Goal: Entertainment & Leisure: Browse casually

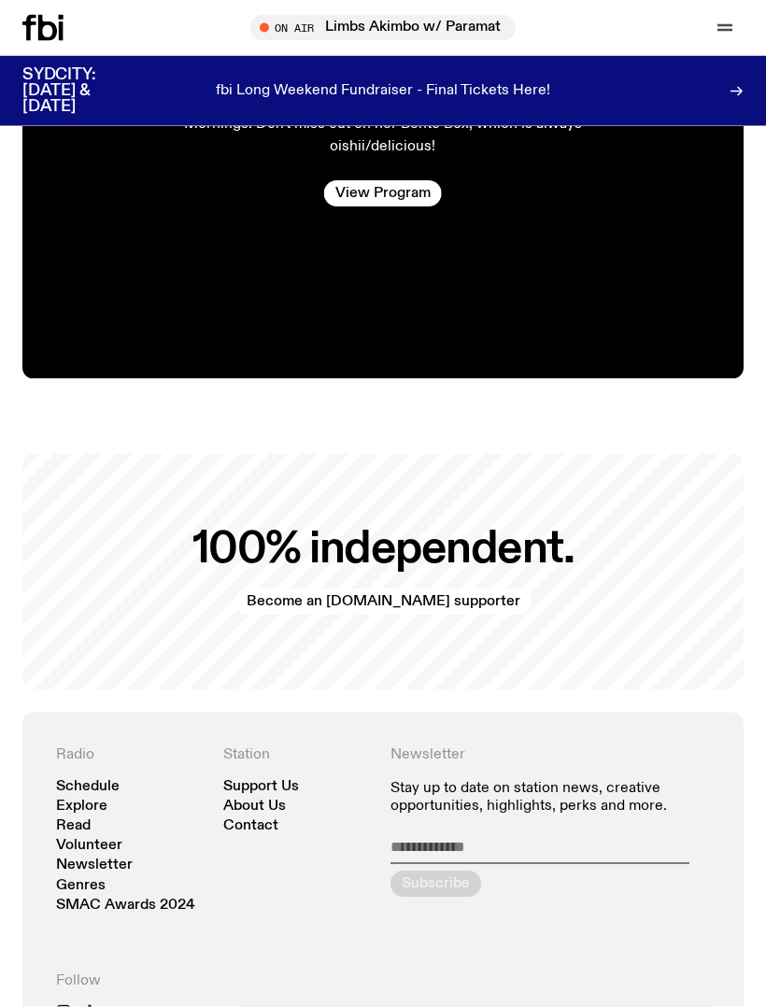
scroll to position [3466, 0]
click at [83, 779] on link "Schedule" at bounding box center [88, 786] width 64 height 14
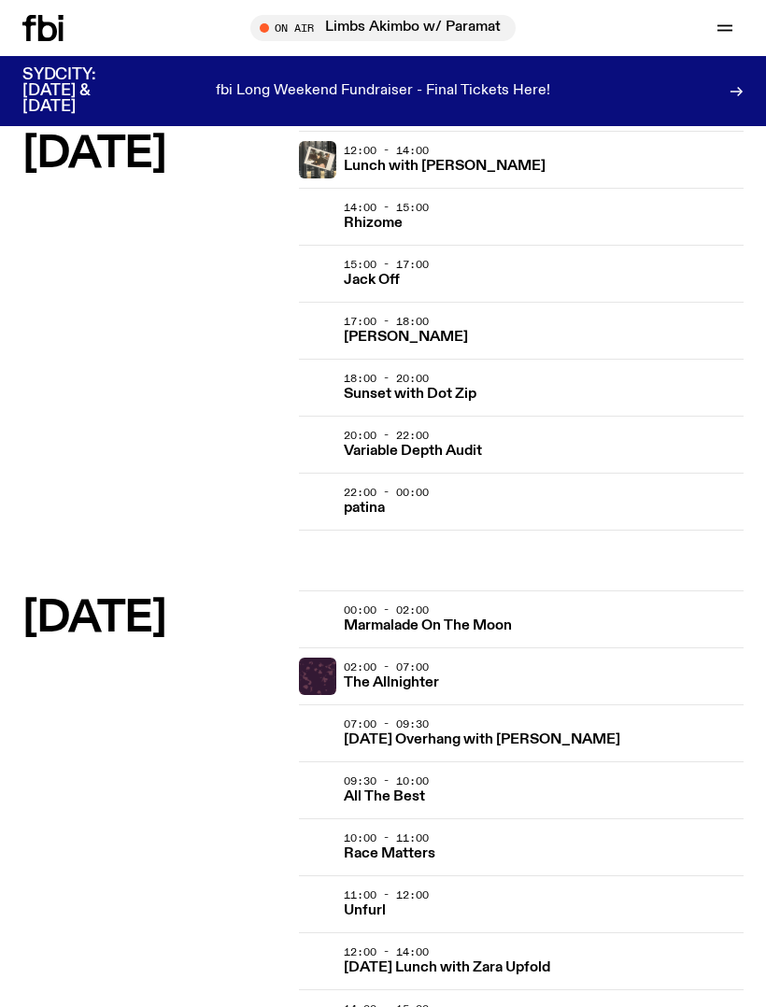
scroll to position [3468, 0]
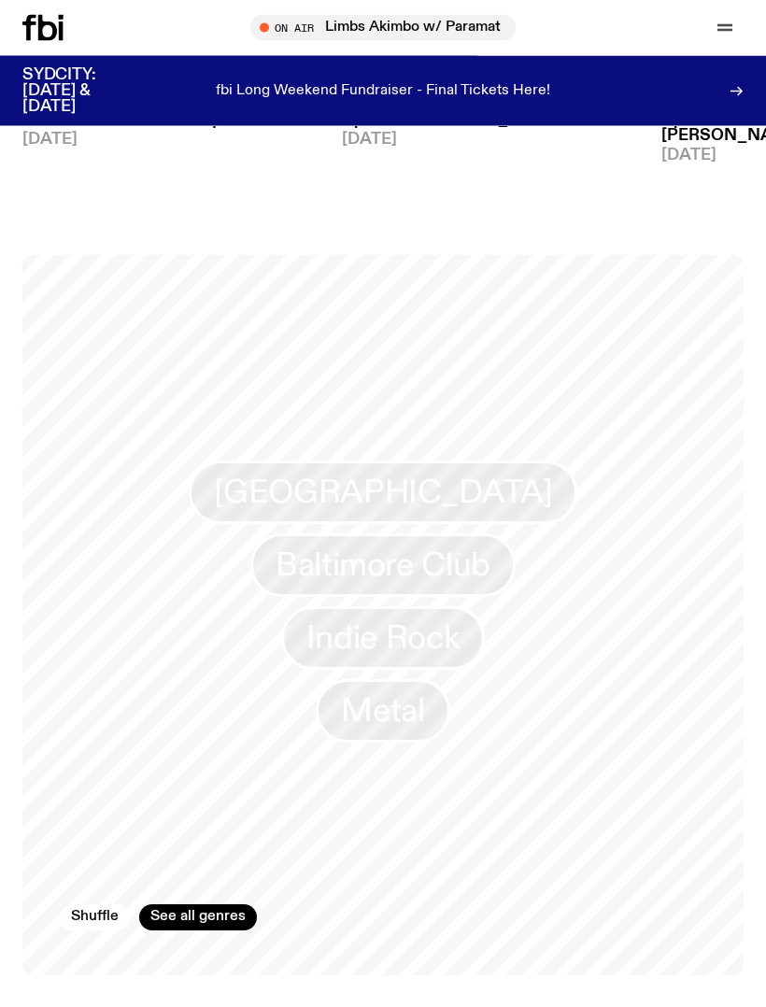
scroll to position [1331, 0]
click at [187, 911] on link "See all genres" at bounding box center [198, 918] width 118 height 26
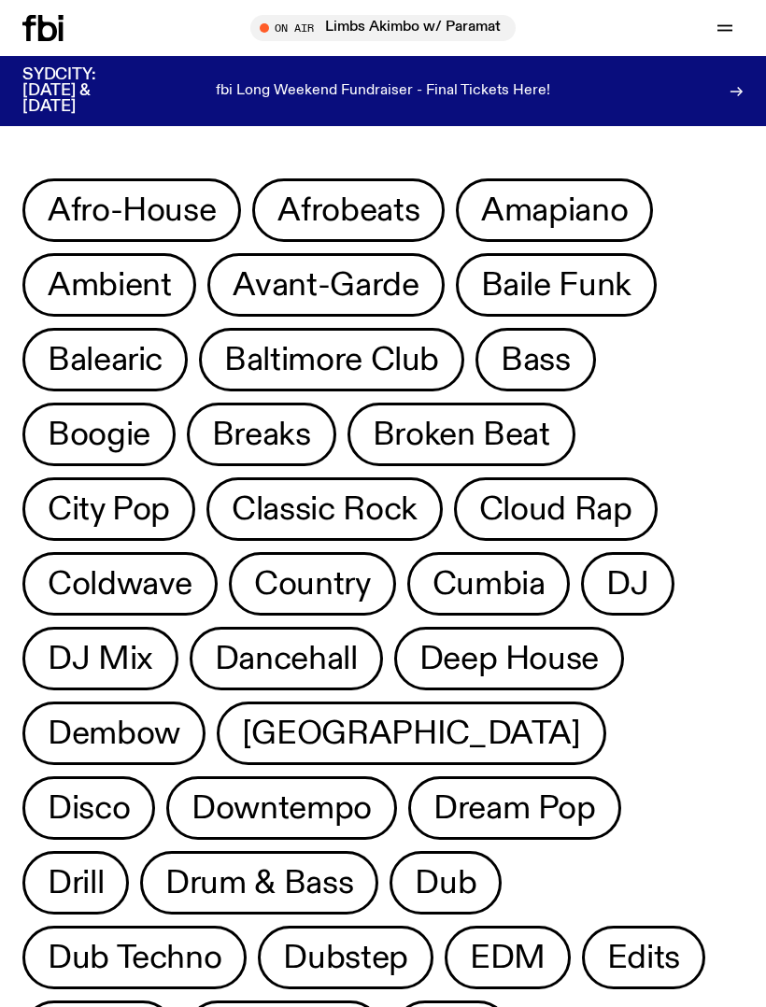
click at [554, 651] on span "Deep House" at bounding box center [509, 659] width 179 height 36
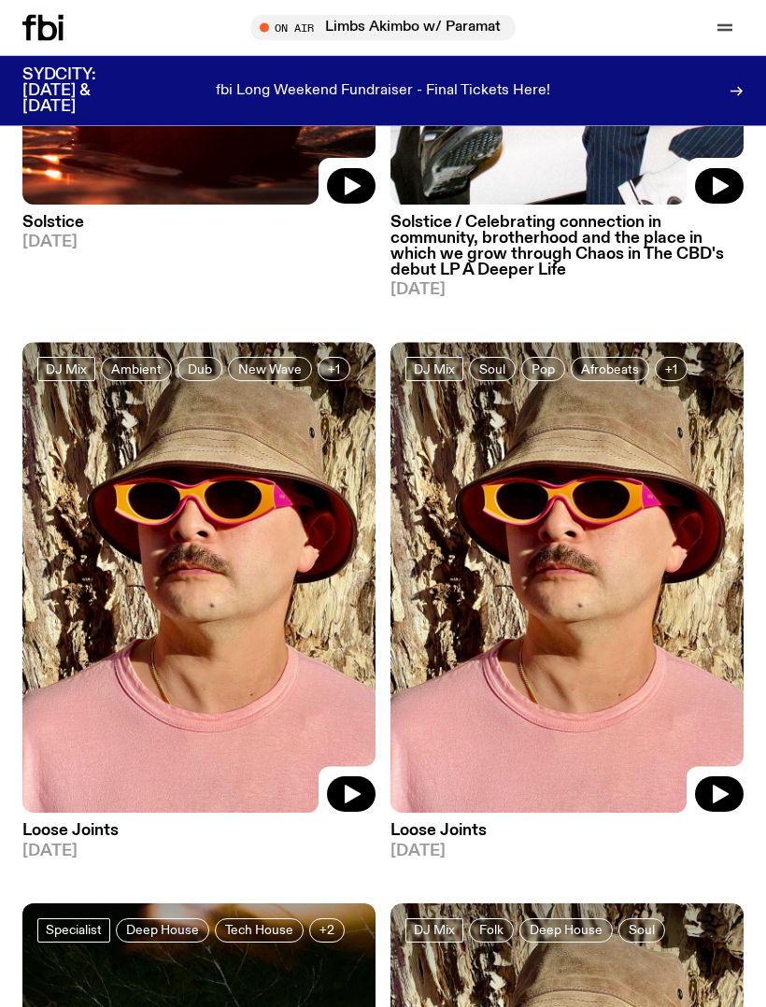
scroll to position [560, 0]
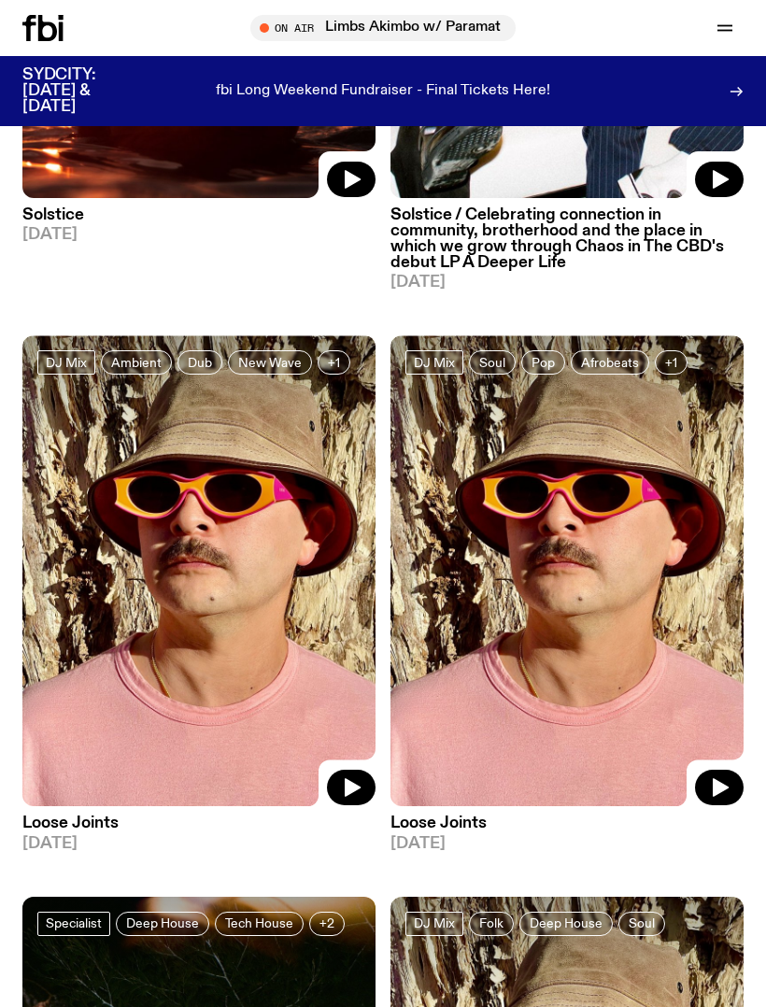
click at [347, 794] on icon "button" at bounding box center [353, 788] width 16 height 19
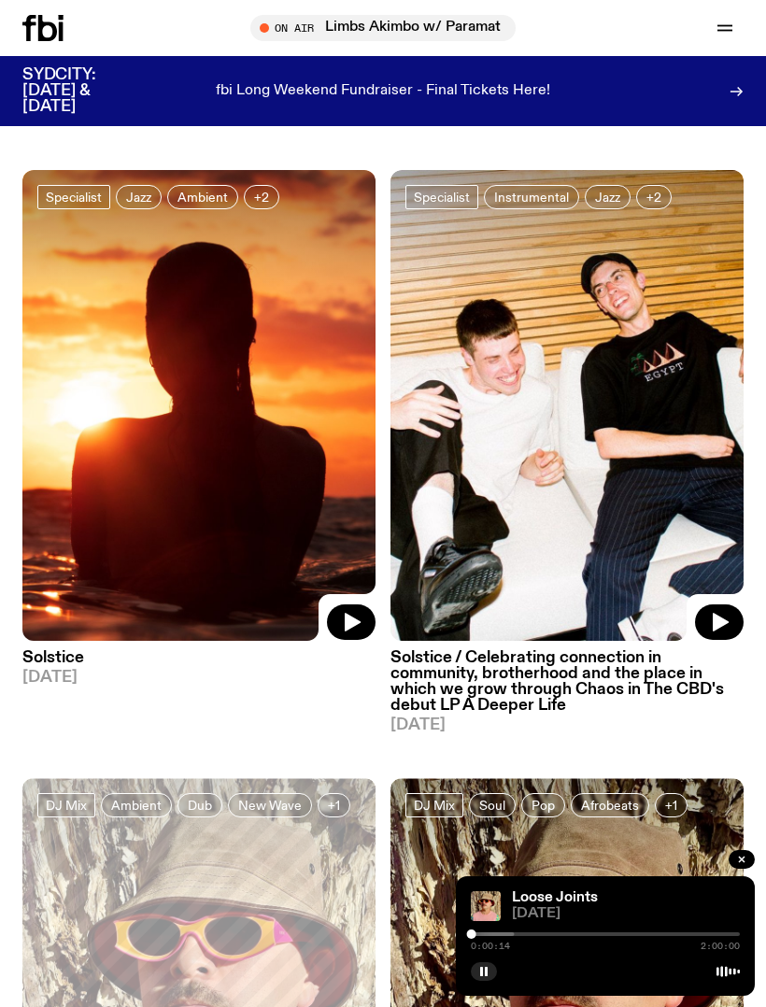
scroll to position [0, 0]
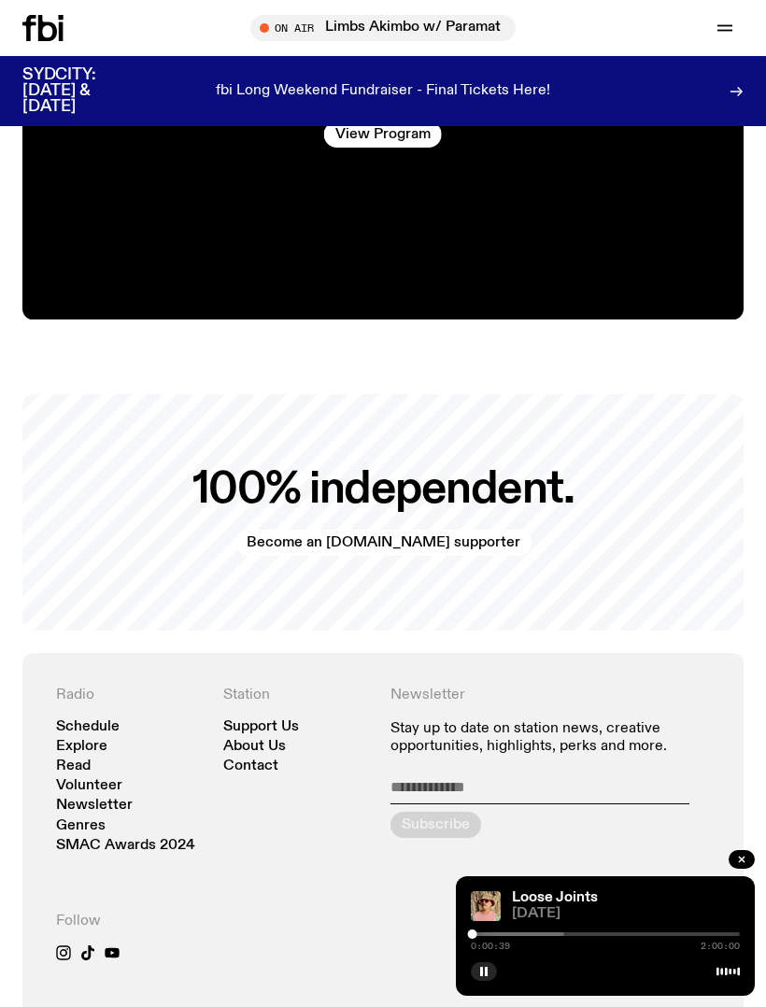
scroll to position [3528, 0]
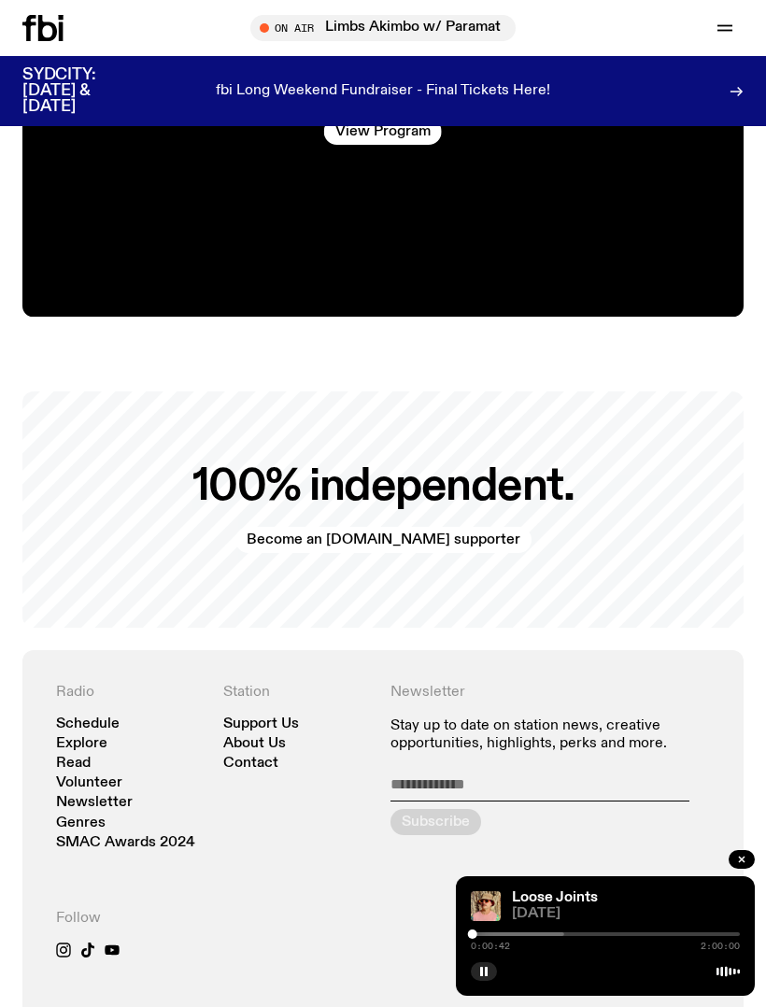
click at [75, 737] on link "Explore" at bounding box center [81, 744] width 51 height 14
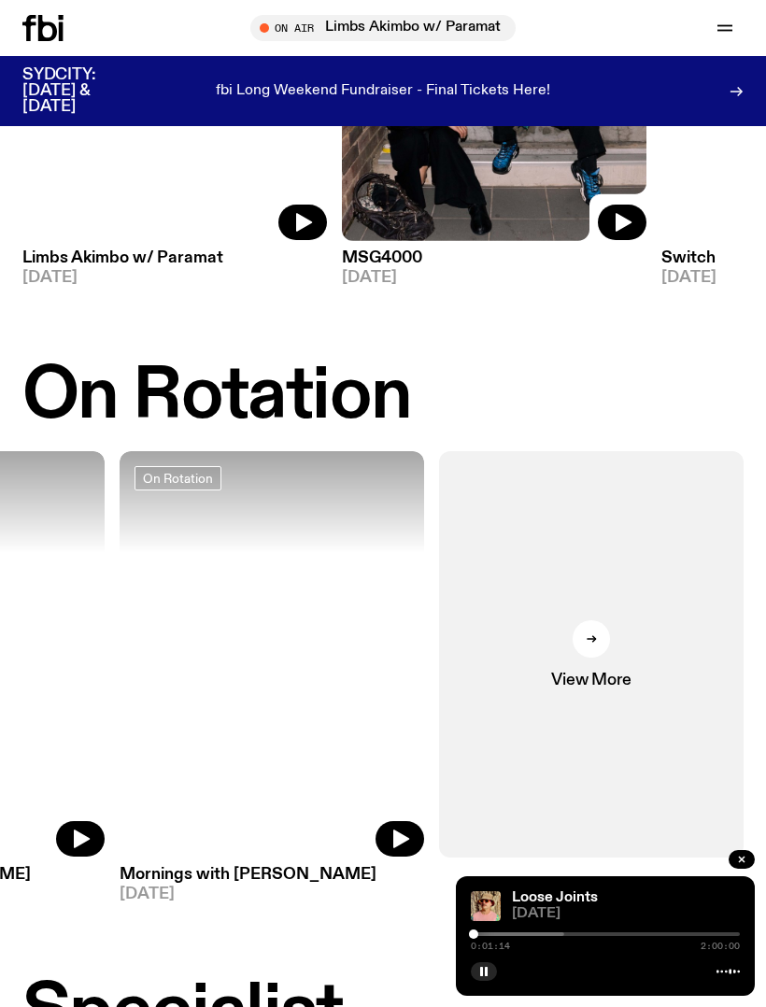
scroll to position [346, 0]
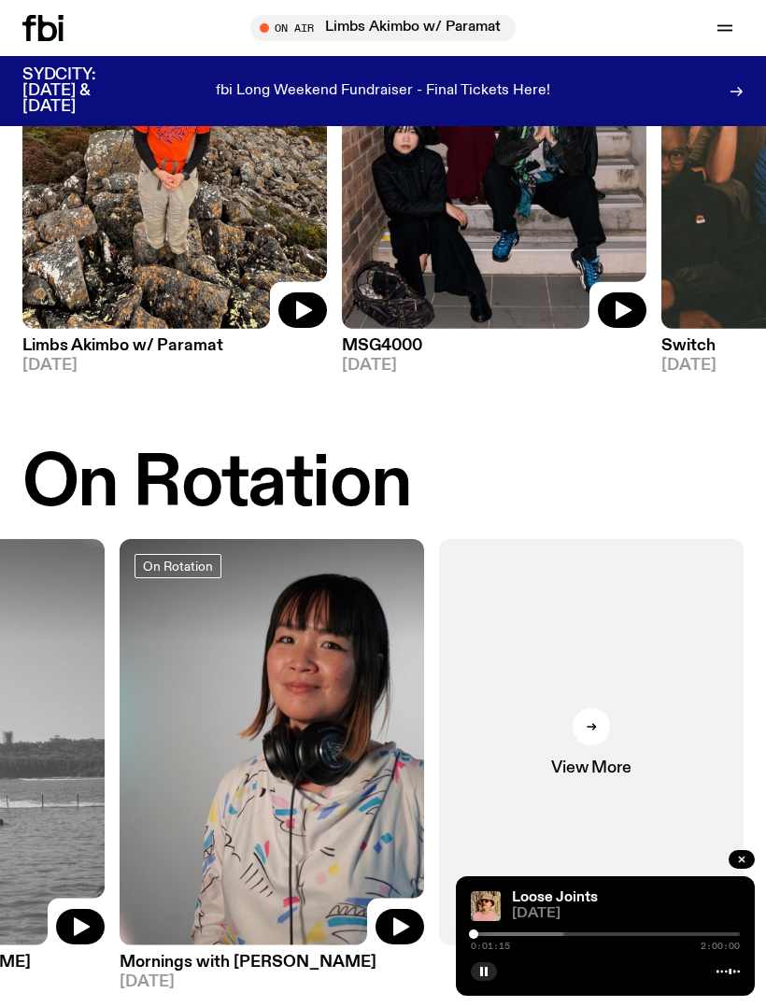
click at [730, 31] on icon "button" at bounding box center [725, 31] width 15 height 0
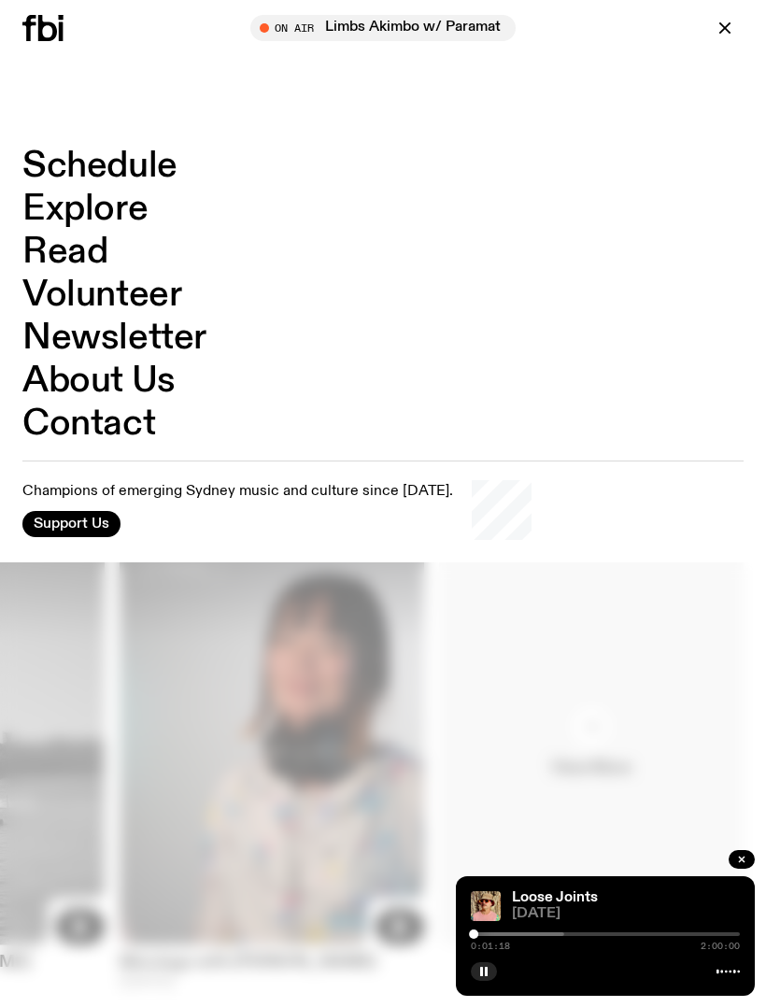
click at [86, 159] on link "Schedule" at bounding box center [99, 167] width 155 height 36
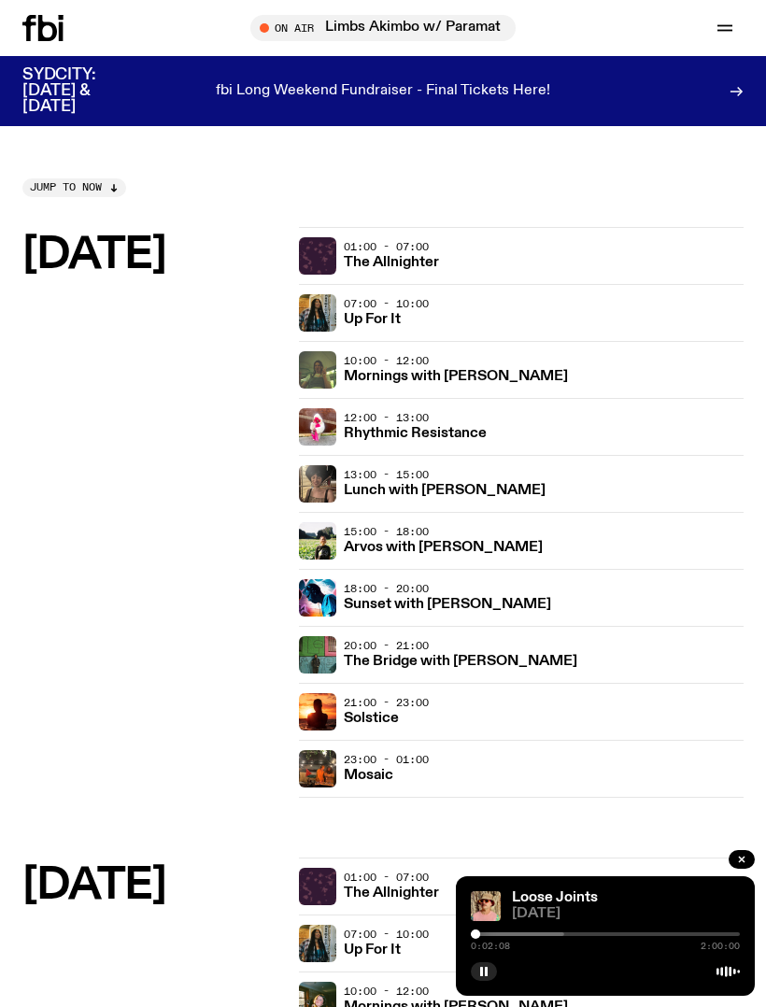
click at [725, 24] on icon "button" at bounding box center [725, 28] width 22 height 22
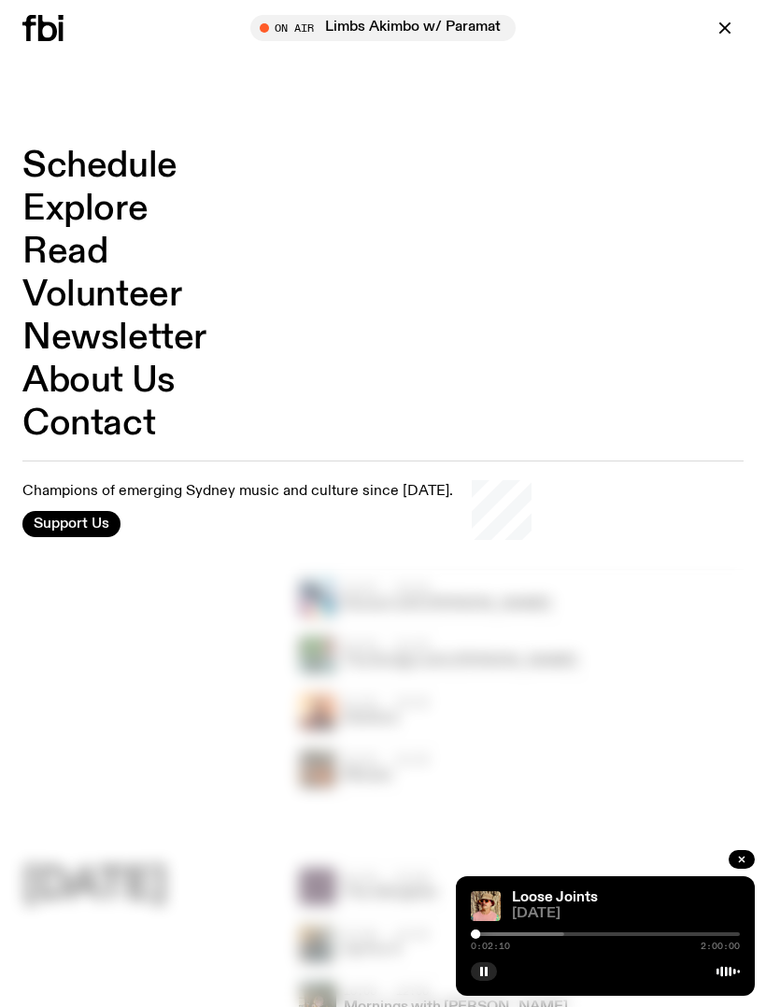
click at [78, 206] on link "Explore" at bounding box center [84, 210] width 125 height 36
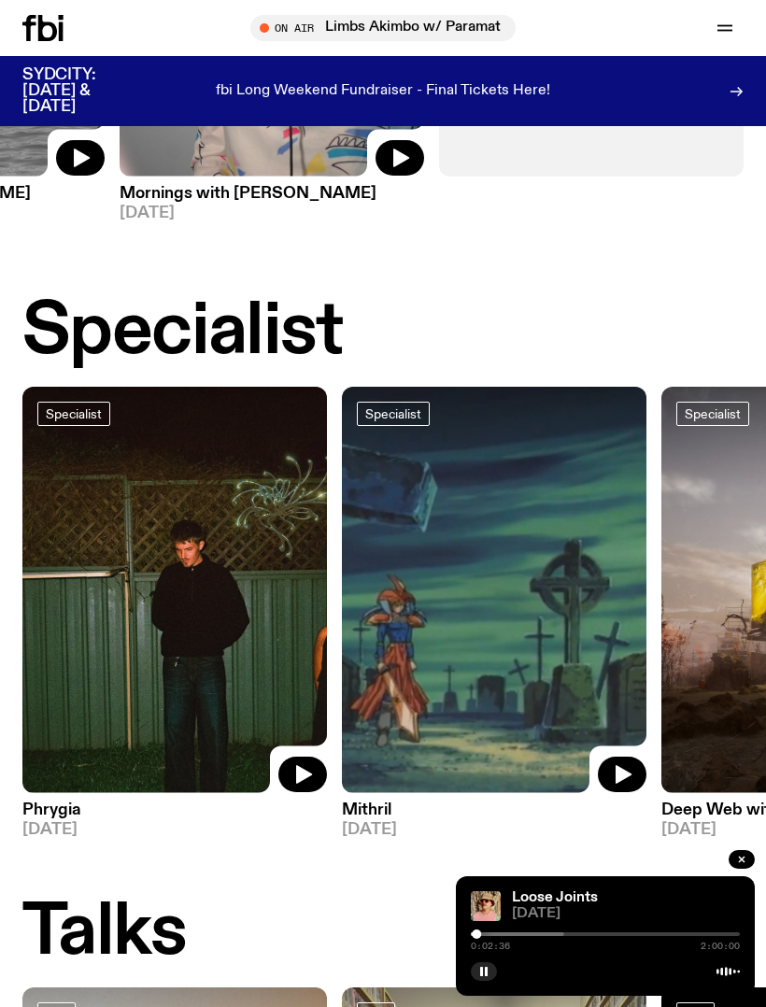
scroll to position [1116, 0]
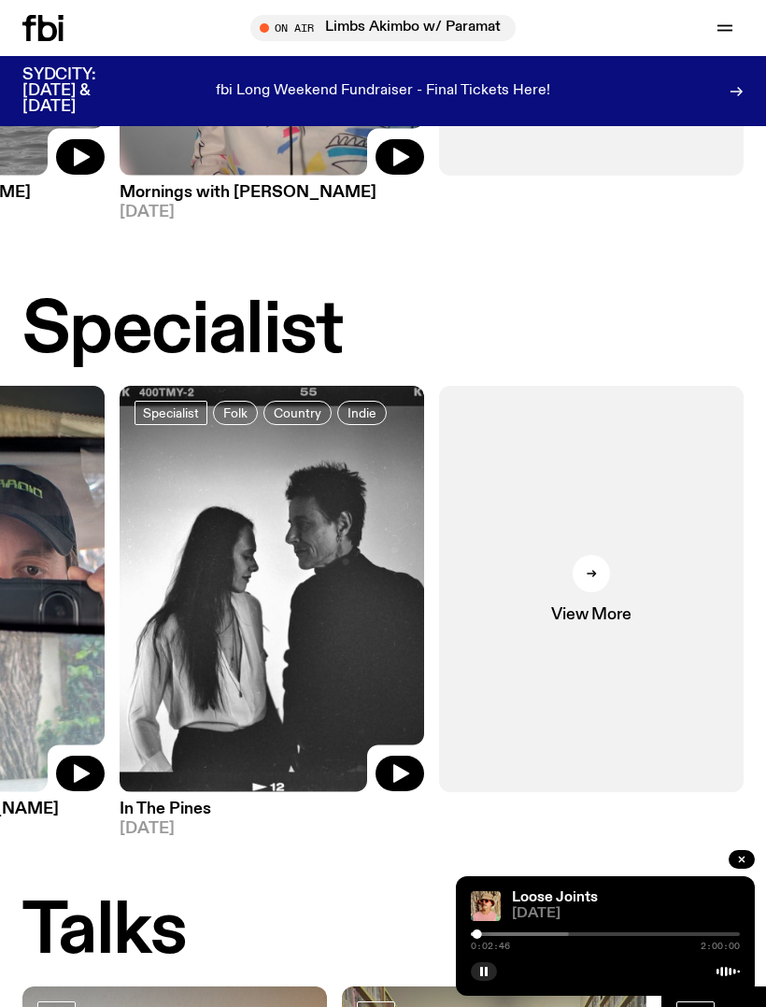
click at [606, 556] on div at bounding box center [591, 573] width 37 height 37
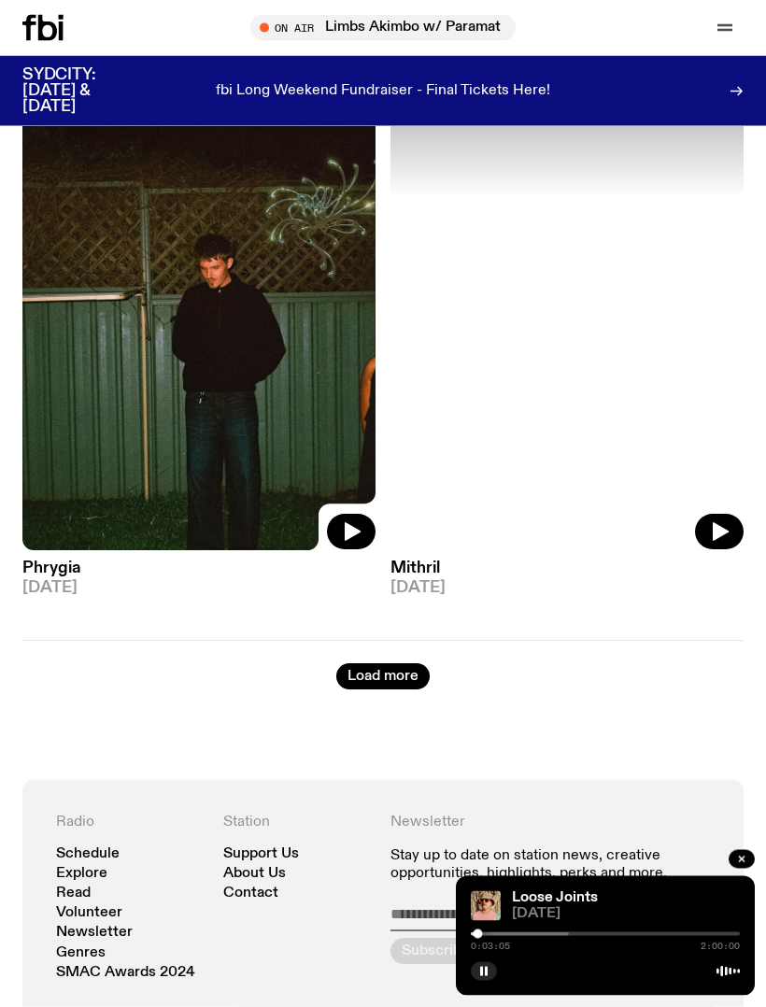
scroll to position [6394, 0]
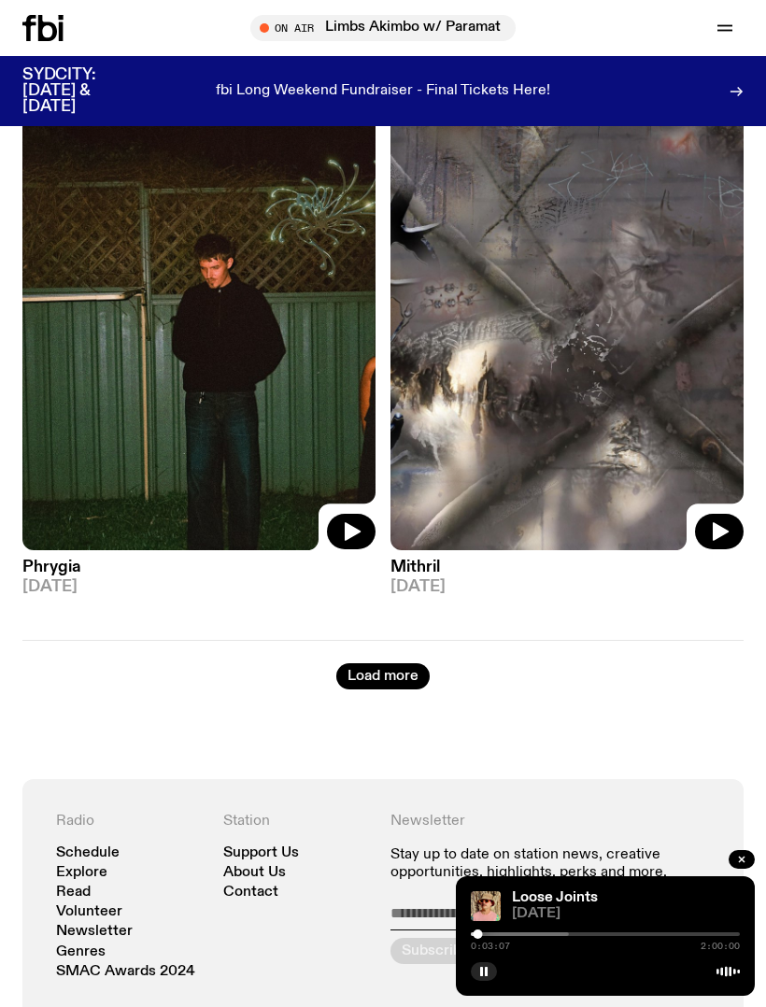
click at [373, 664] on button "Load more" at bounding box center [382, 677] width 93 height 26
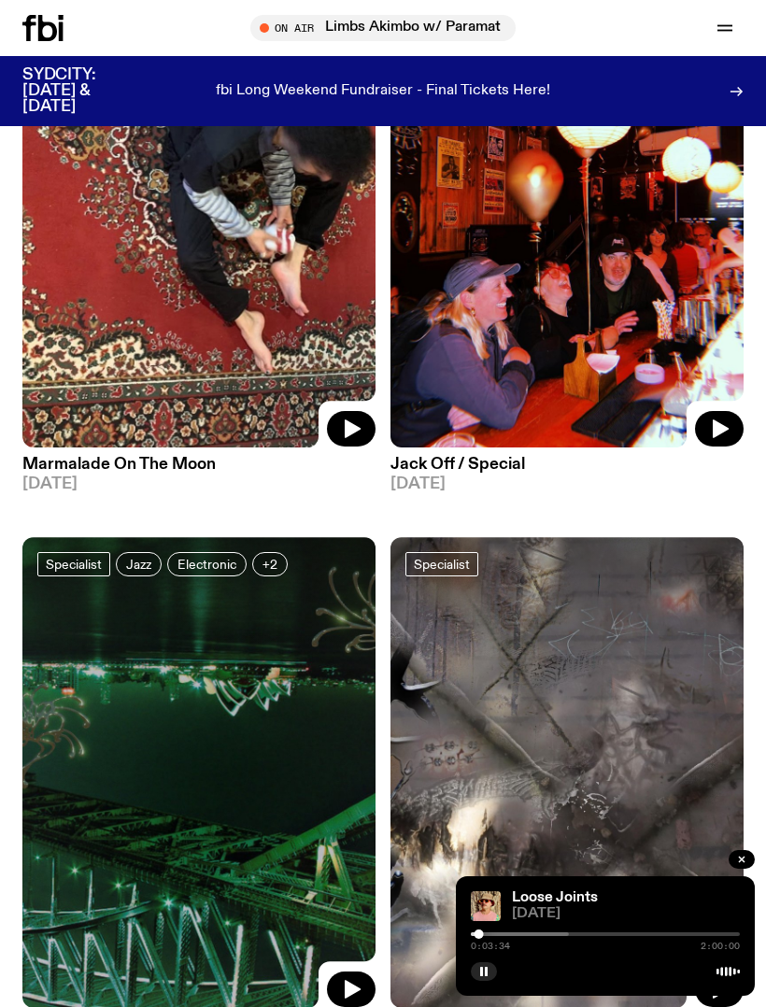
scroll to position [12093, 0]
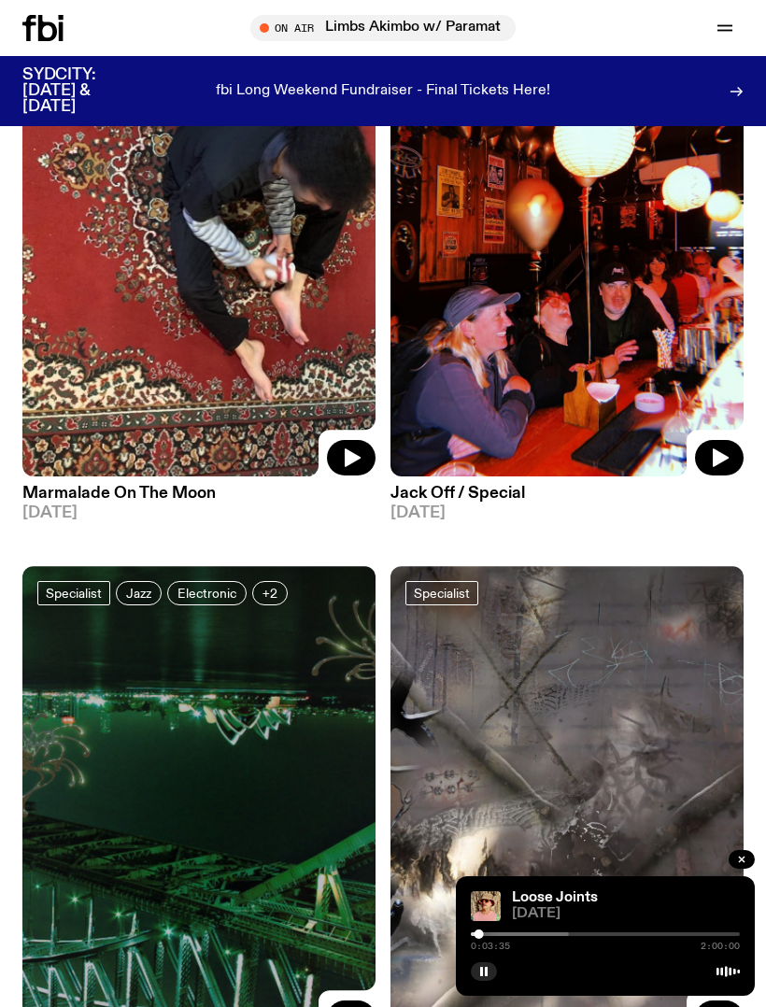
click at [729, 26] on icon "button" at bounding box center [725, 26] width 15 height 0
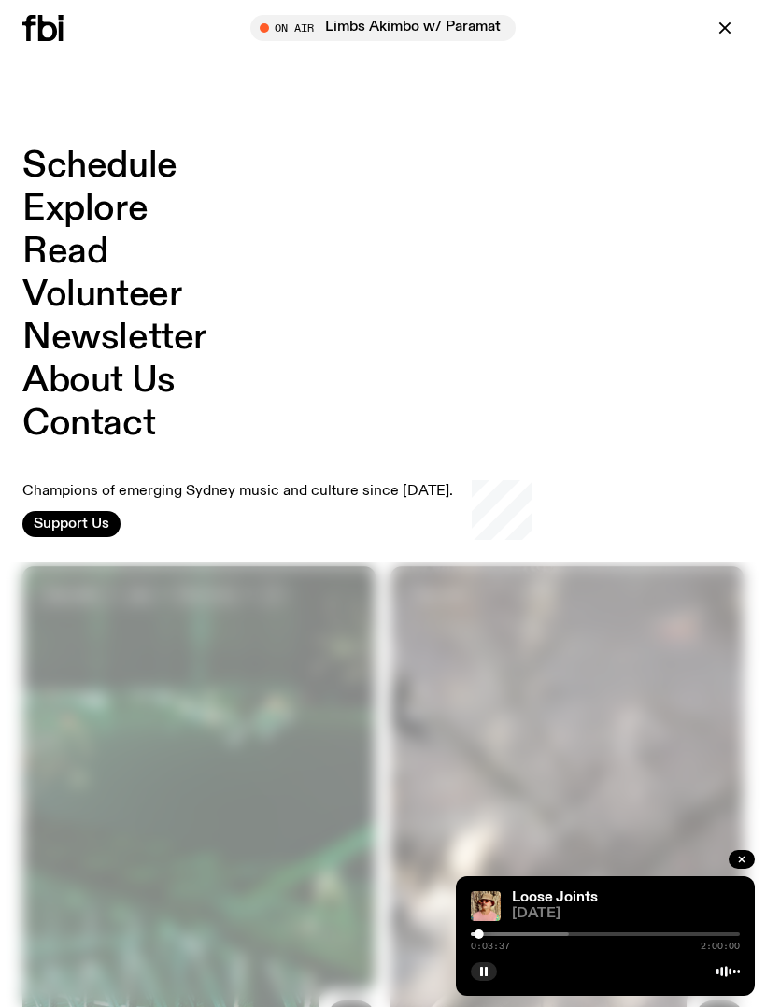
click at [67, 204] on link "Explore" at bounding box center [84, 210] width 125 height 36
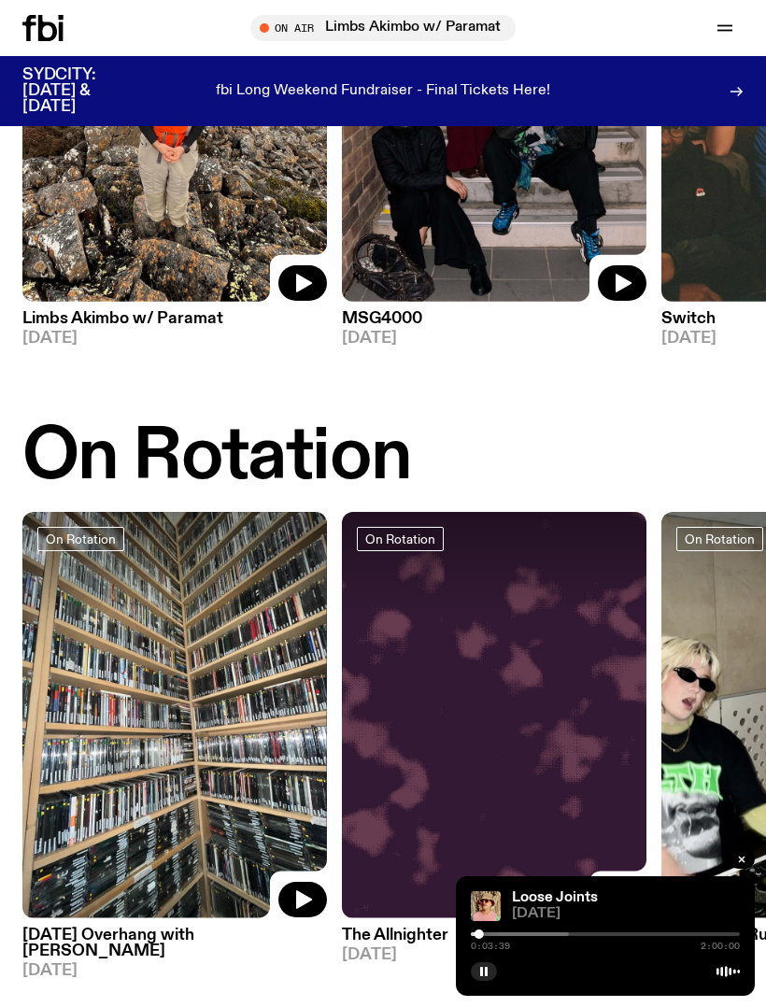
scroll to position [379, 0]
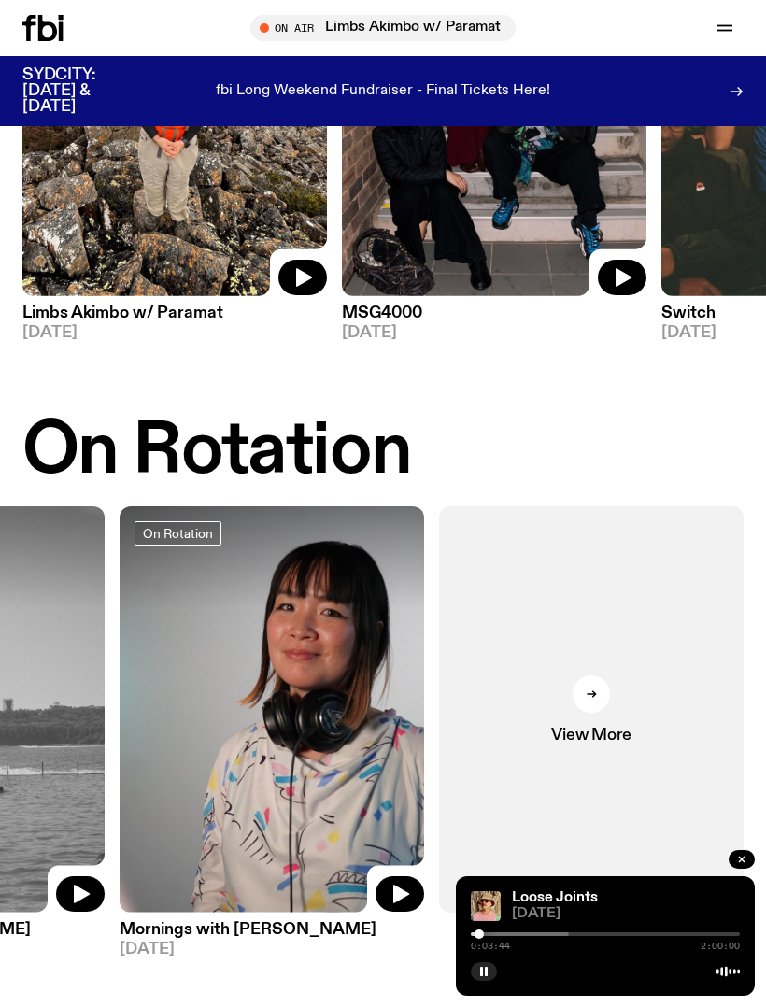
click at [592, 695] on div at bounding box center [591, 694] width 37 height 37
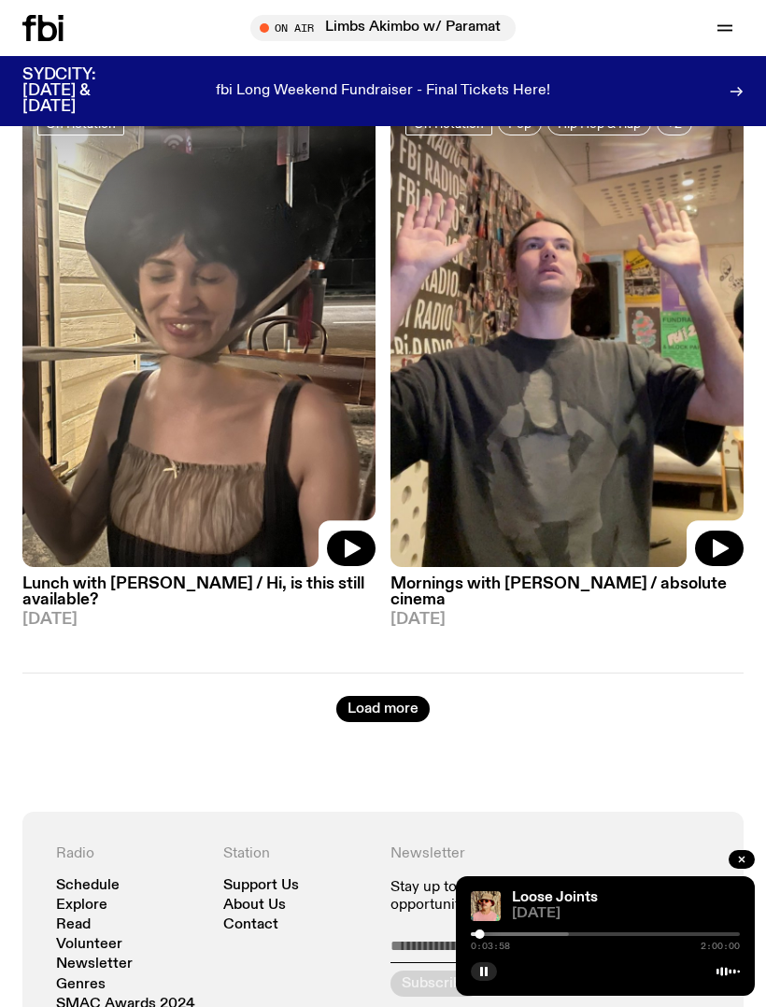
scroll to position [6379, 0]
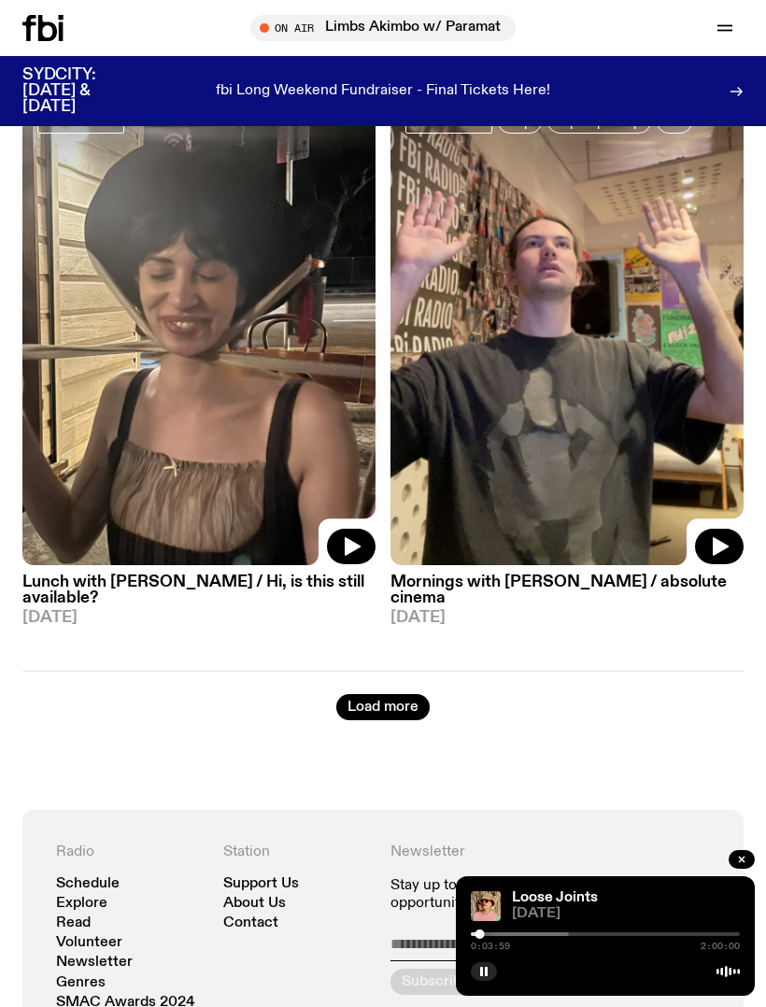
click at [365, 695] on button "Load more" at bounding box center [382, 707] width 93 height 26
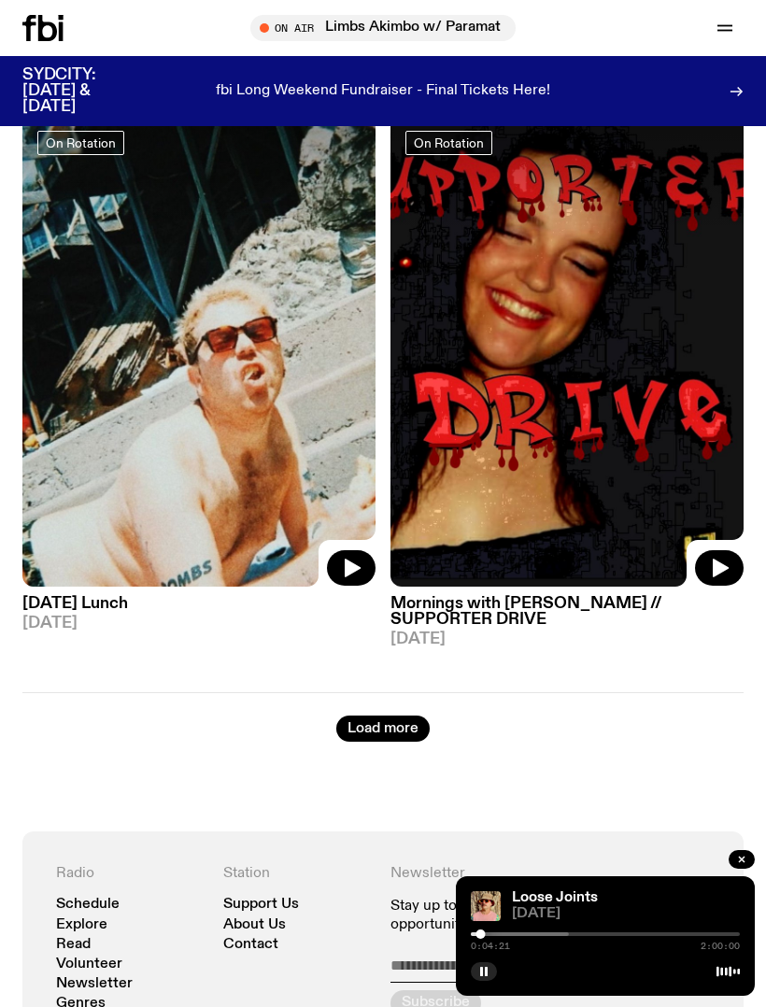
scroll to position [13169, 0]
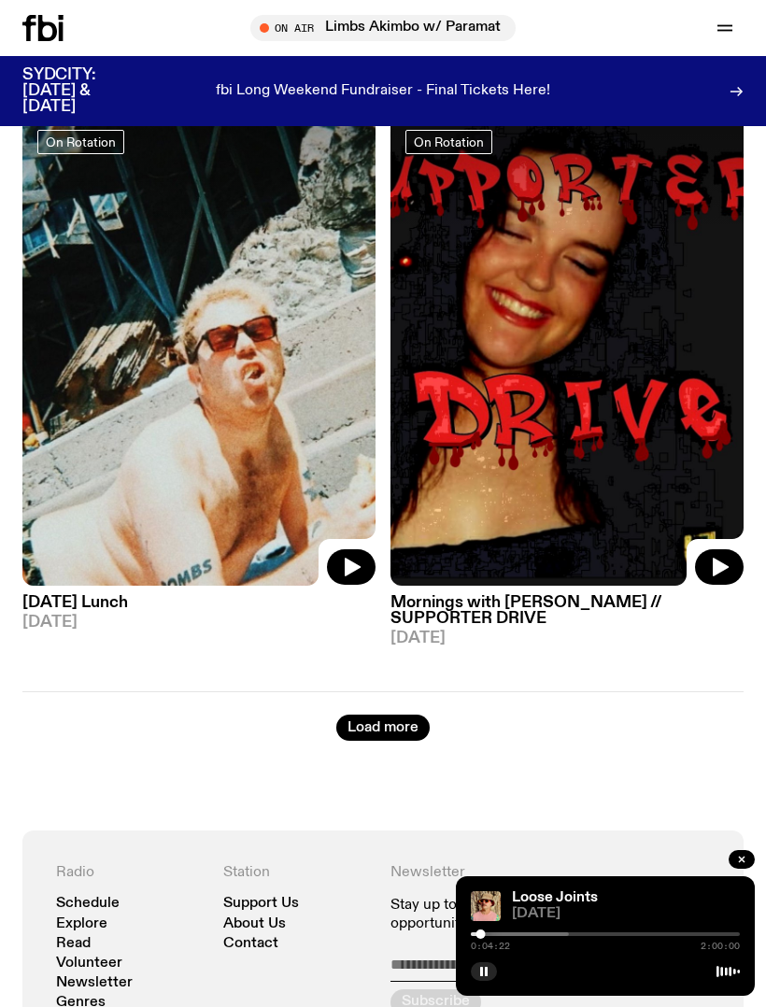
click at [366, 715] on button "Load more" at bounding box center [382, 728] width 93 height 26
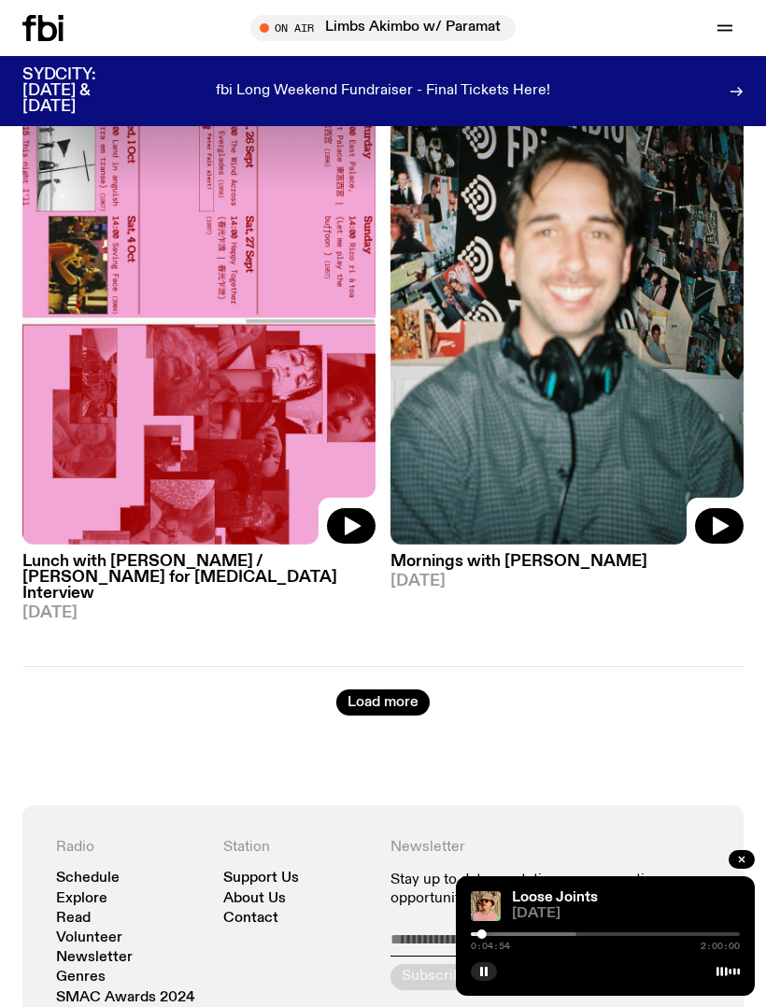
scroll to position [20053, 0]
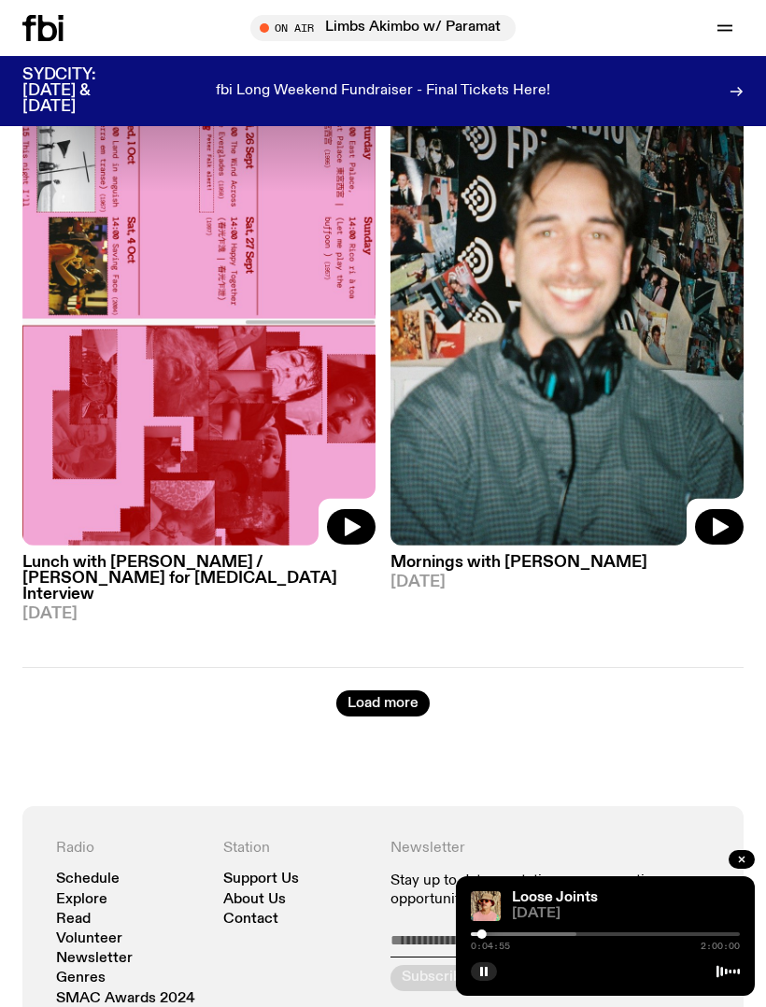
click at [391, 691] on button "Load more" at bounding box center [382, 704] width 93 height 26
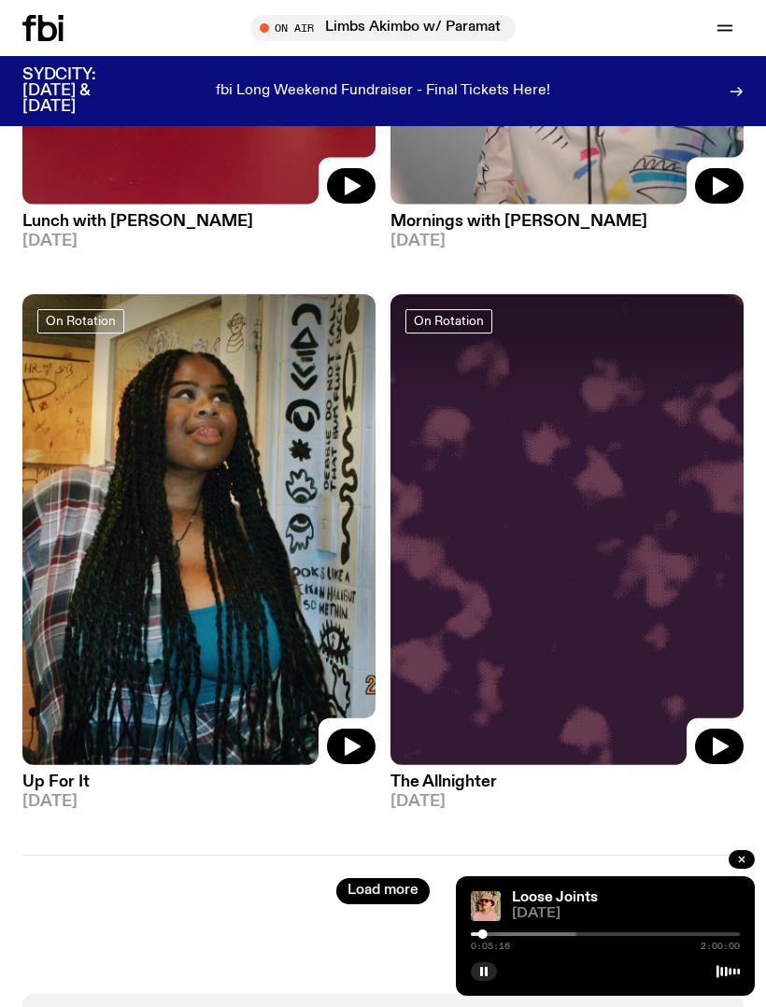
scroll to position [26701, 0]
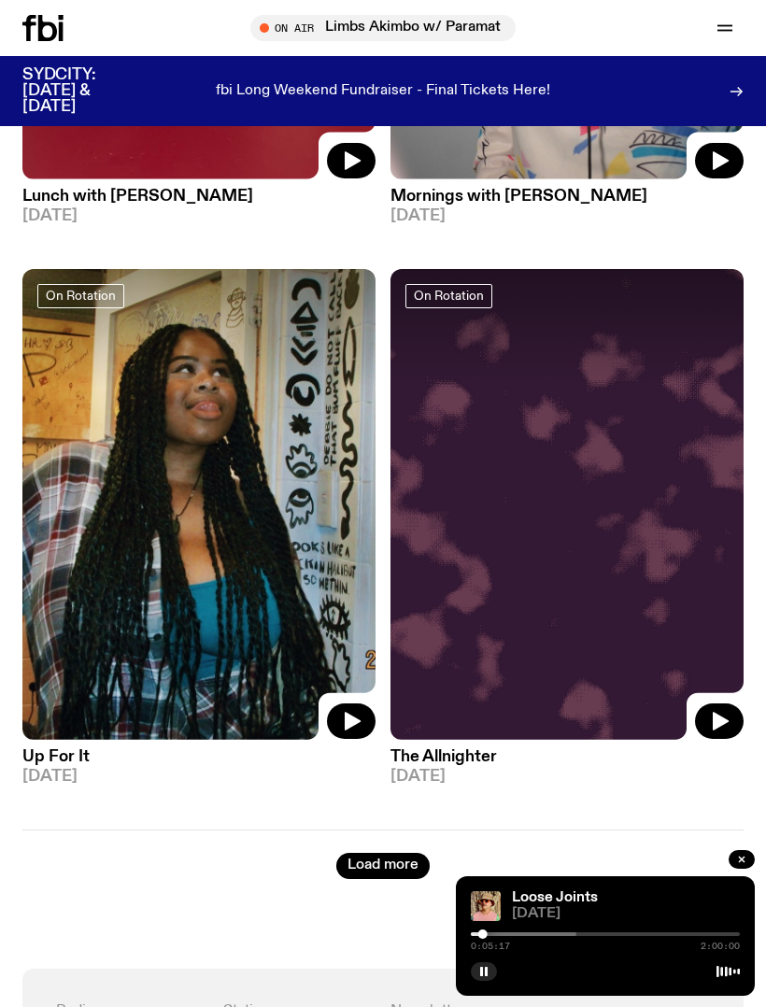
click at [381, 853] on button "Load more" at bounding box center [382, 866] width 93 height 26
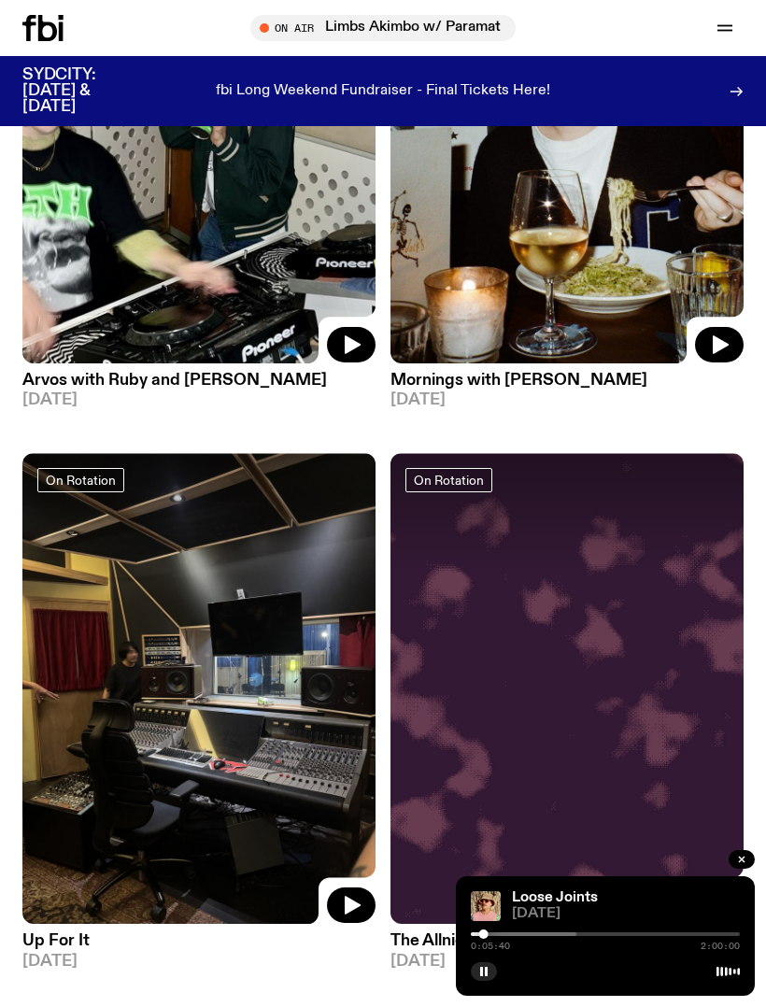
scroll to position [33329, 0]
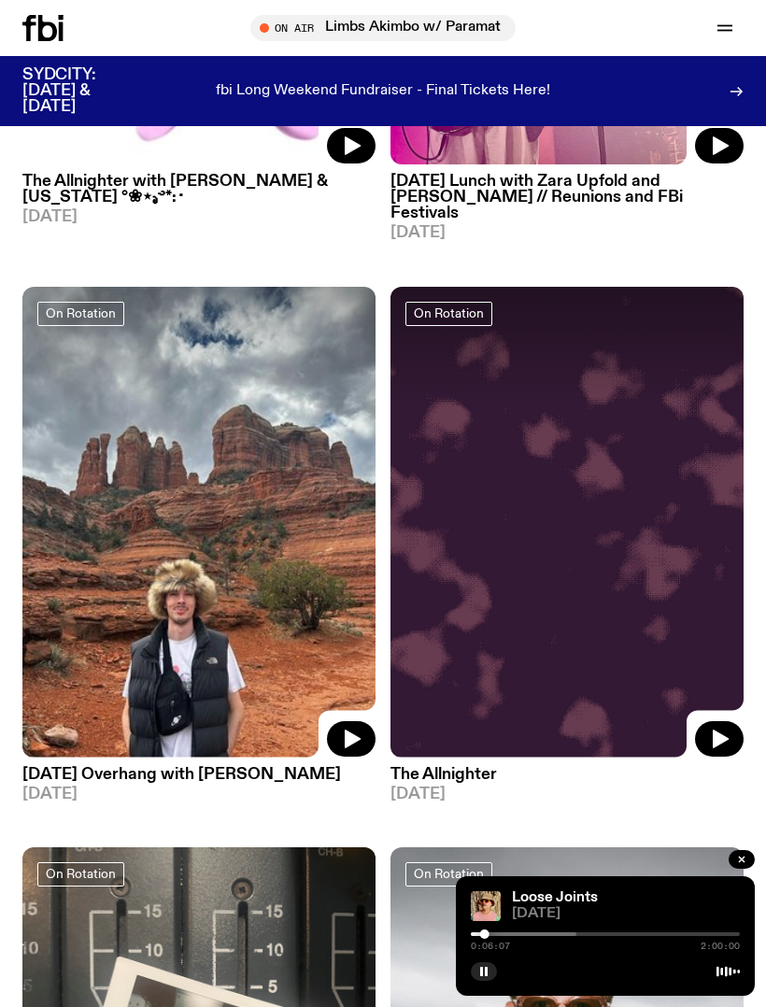
scroll to position [39829, 0]
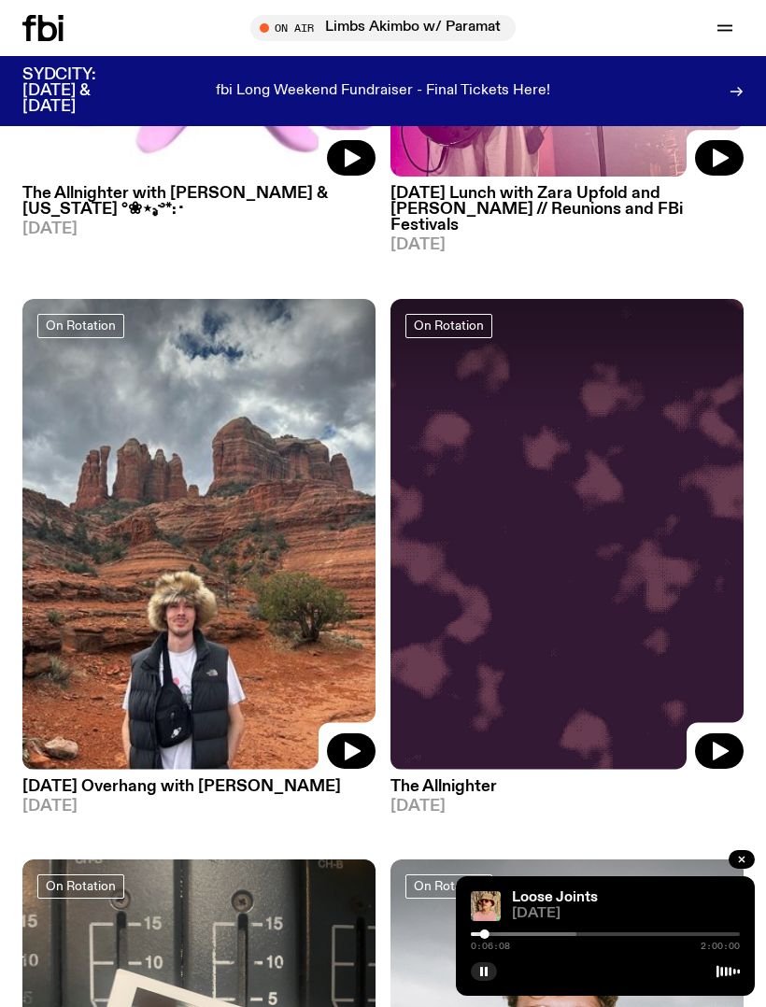
click at [130, 421] on img at bounding box center [198, 534] width 353 height 471
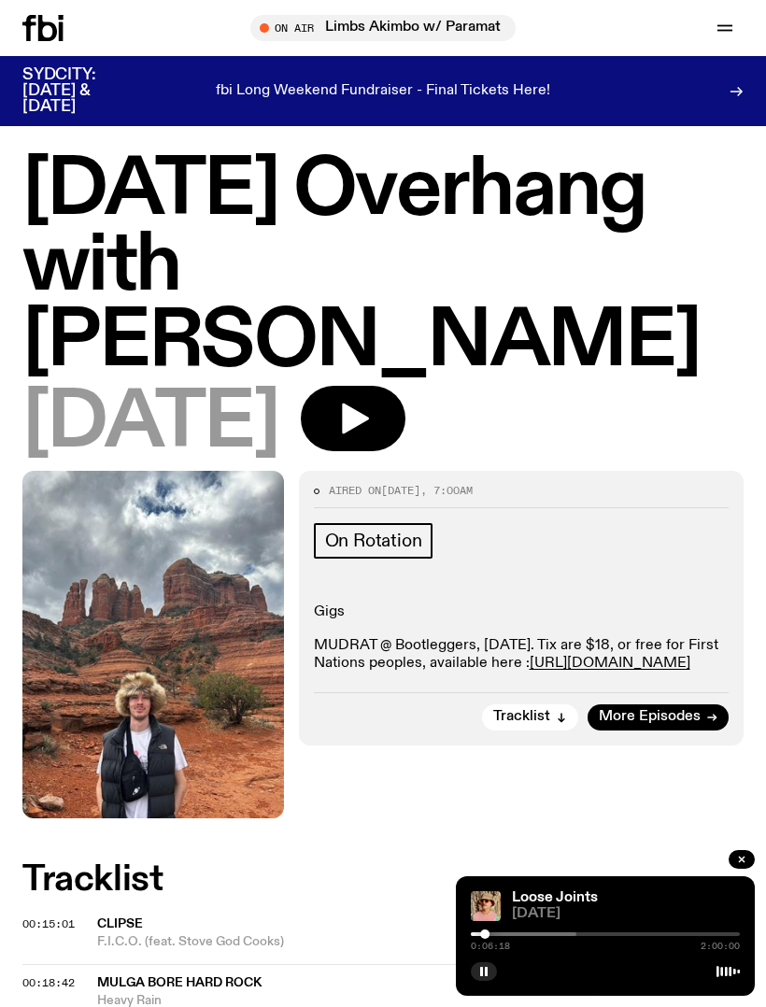
scroll to position [21, 0]
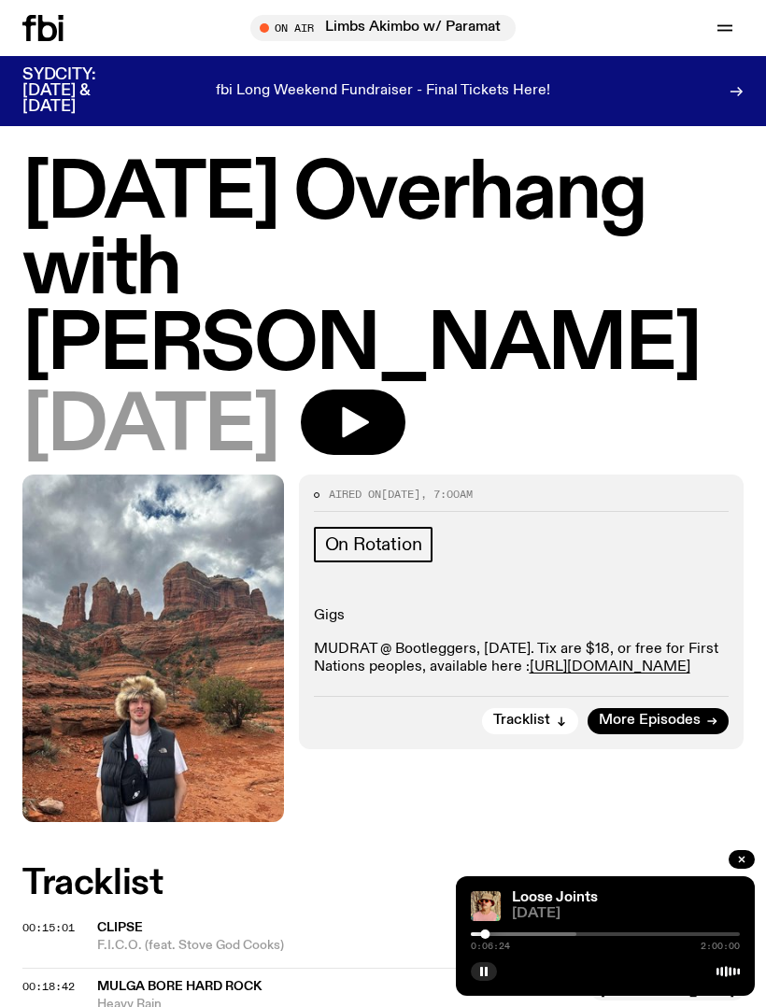
click at [369, 407] on icon "button" at bounding box center [355, 422] width 27 height 31
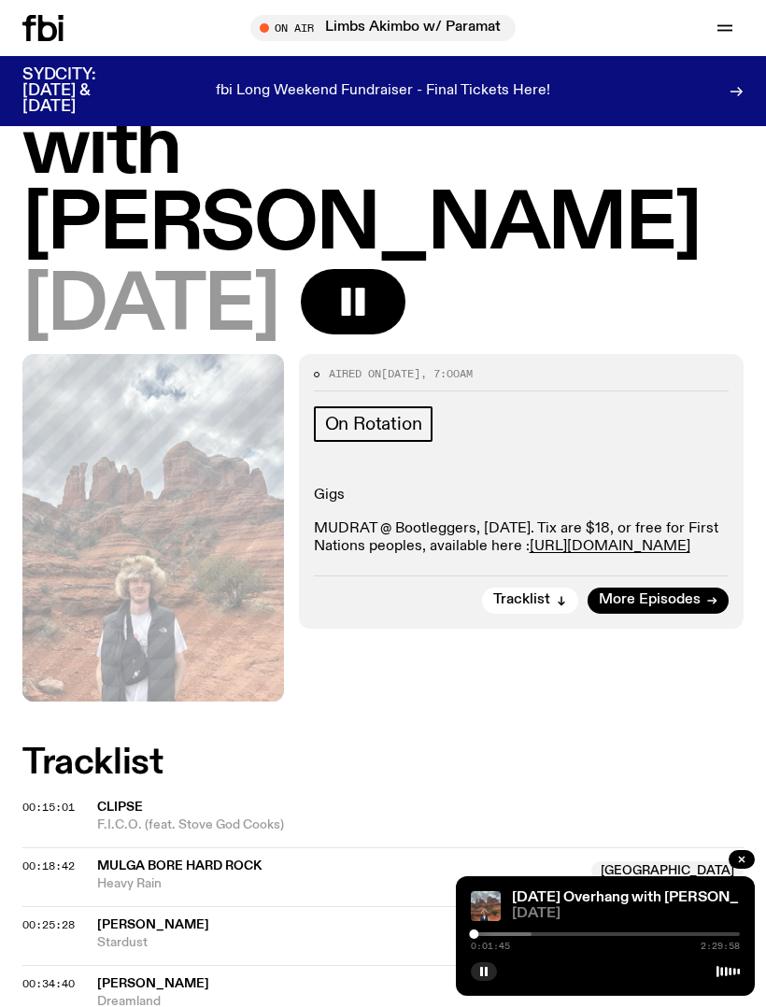
scroll to position [0, 0]
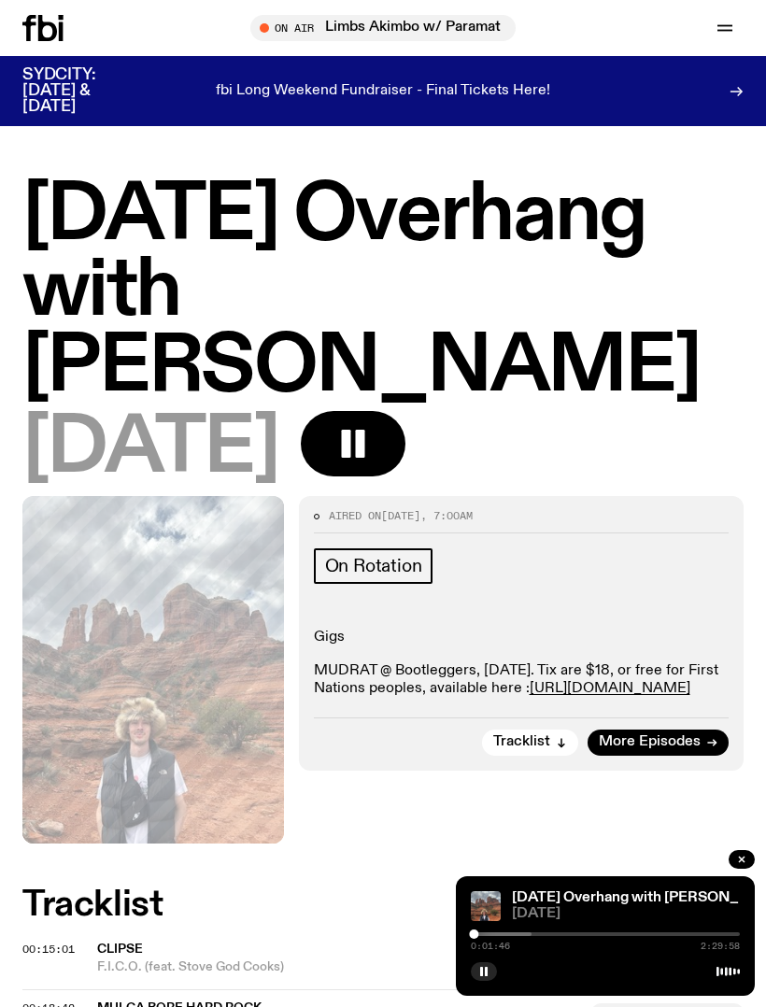
click at [713, 30] on button "button" at bounding box center [725, 28] width 37 height 26
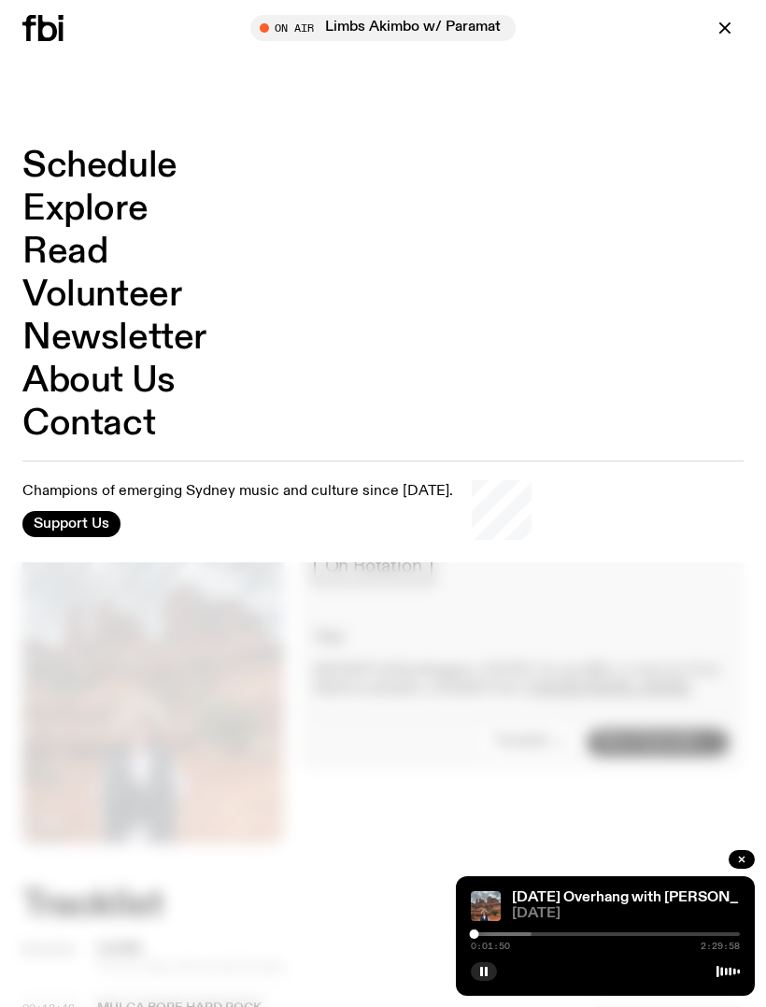
click at [93, 209] on link "Explore" at bounding box center [84, 210] width 125 height 36
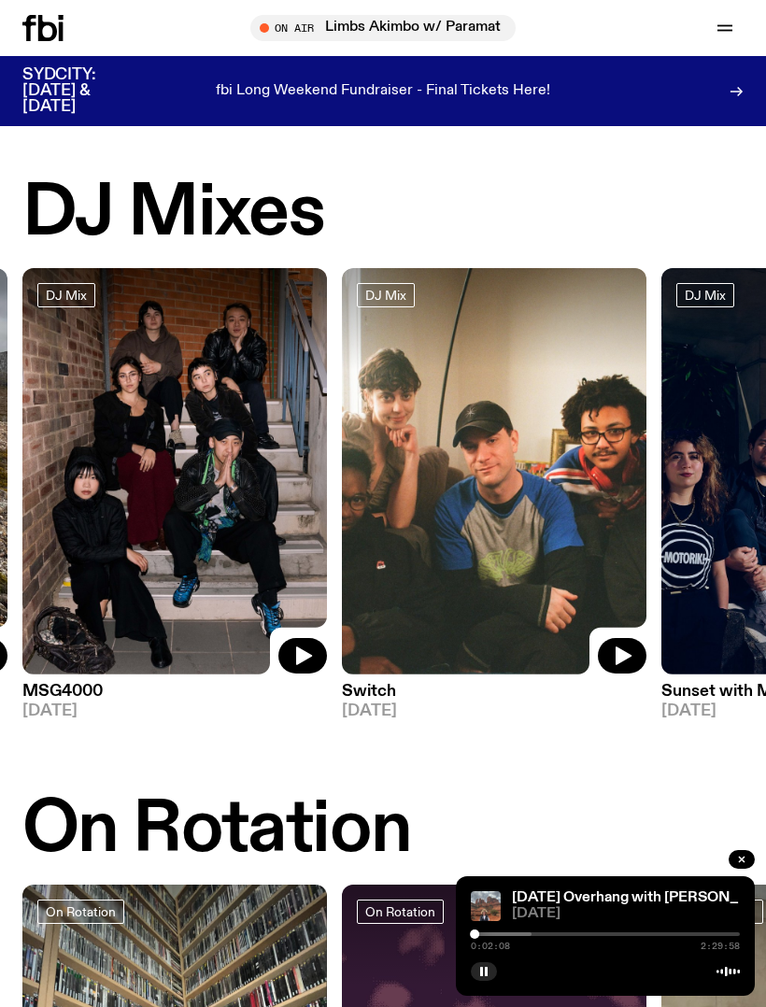
click at [150, 499] on img at bounding box center [174, 471] width 305 height 407
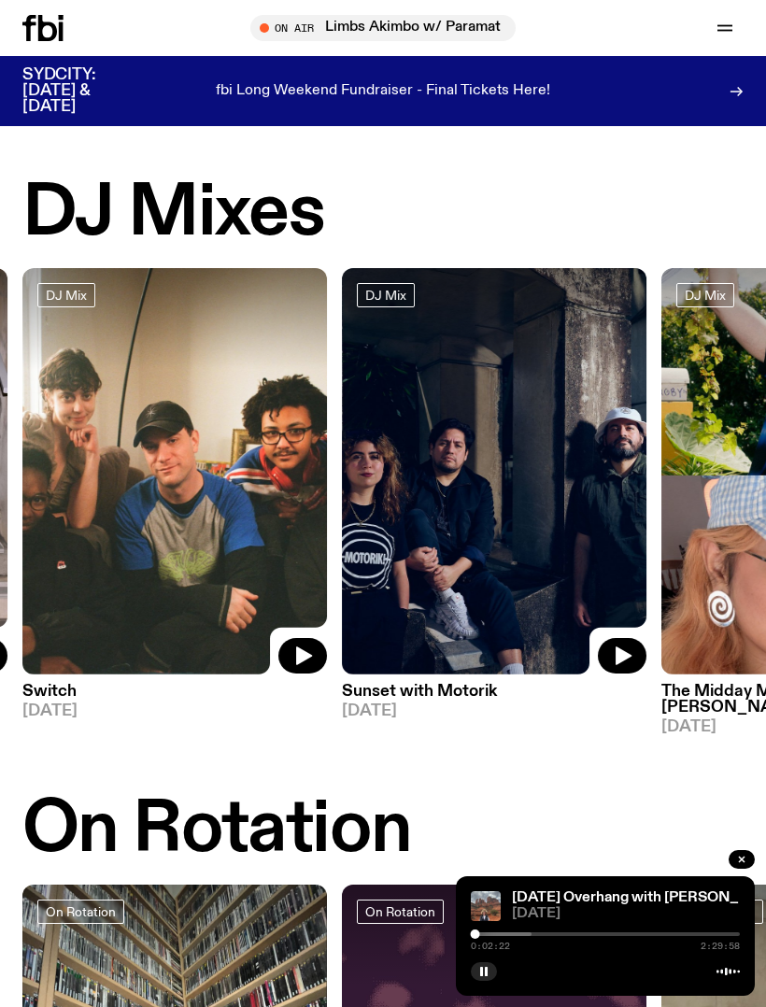
click at [200, 523] on img at bounding box center [174, 471] width 305 height 407
click at [539, 516] on img at bounding box center [494, 471] width 305 height 407
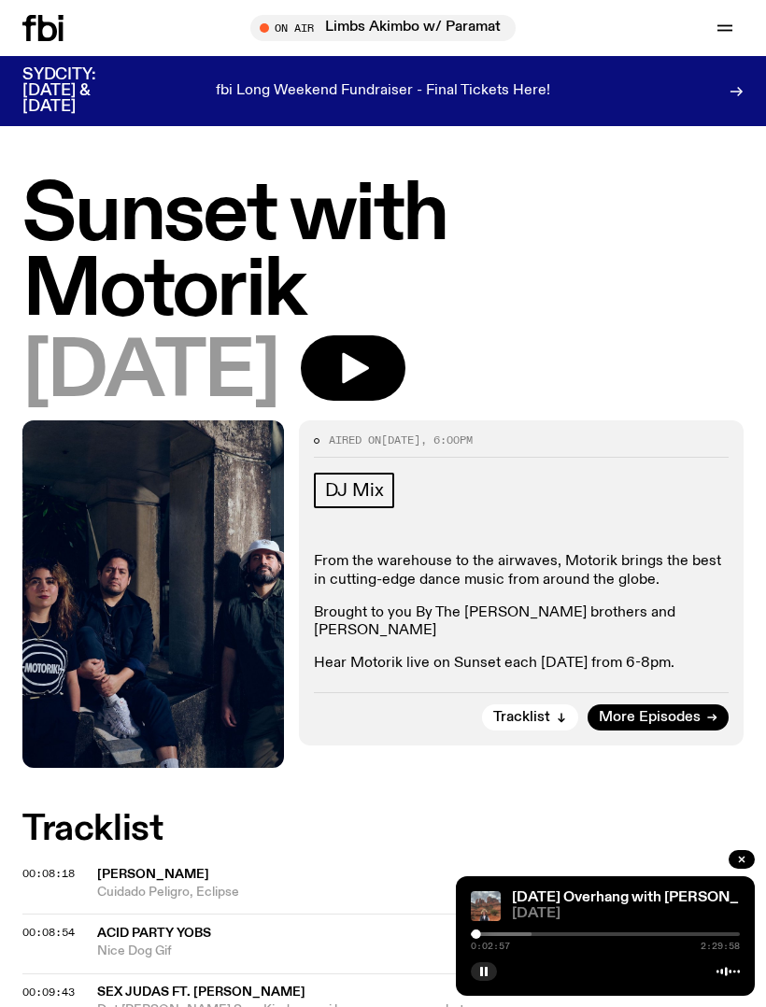
click at [372, 371] on icon "button" at bounding box center [353, 368] width 37 height 37
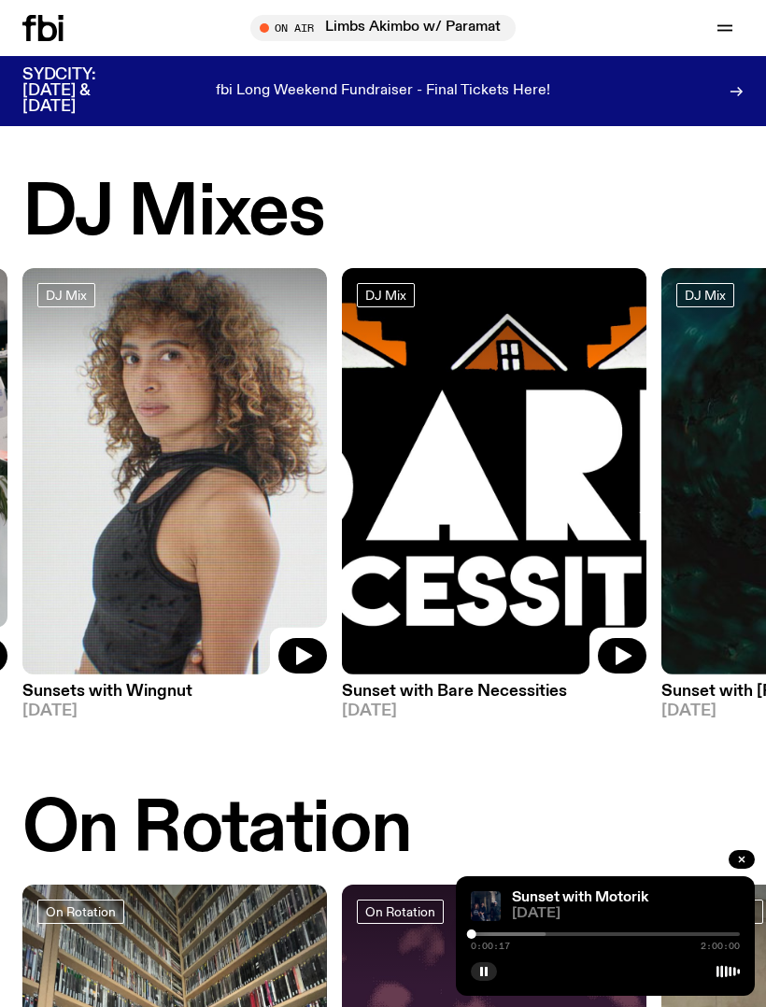
click at [149, 501] on img at bounding box center [174, 471] width 305 height 407
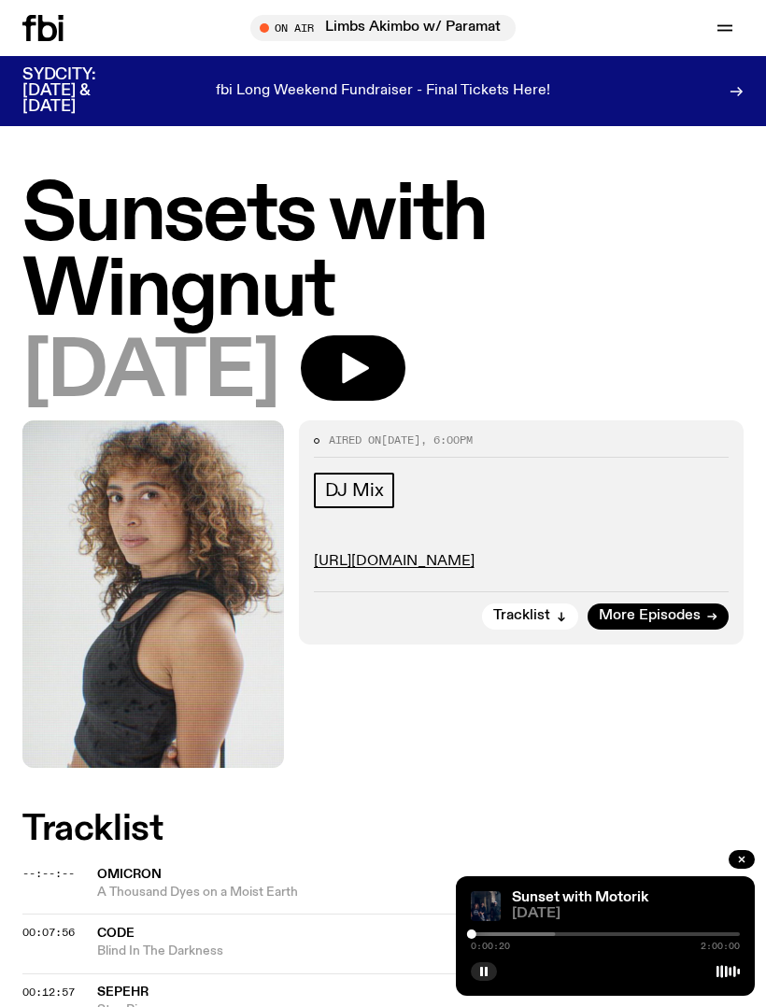
click at [369, 369] on icon "button" at bounding box center [355, 368] width 27 height 31
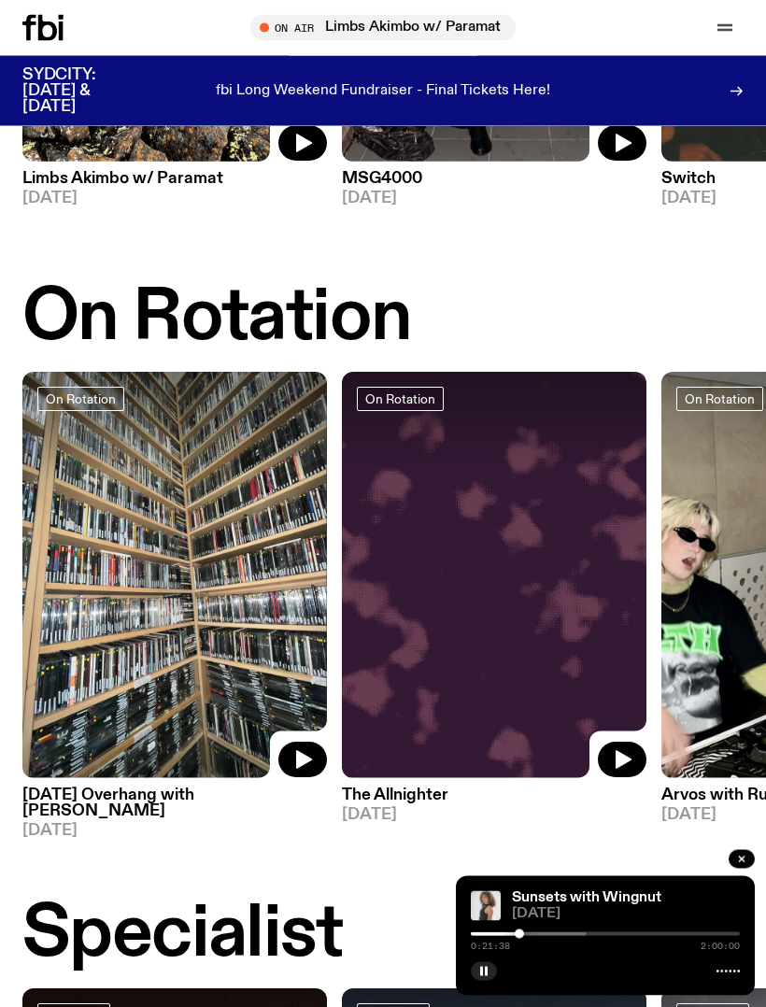
scroll to position [515, 0]
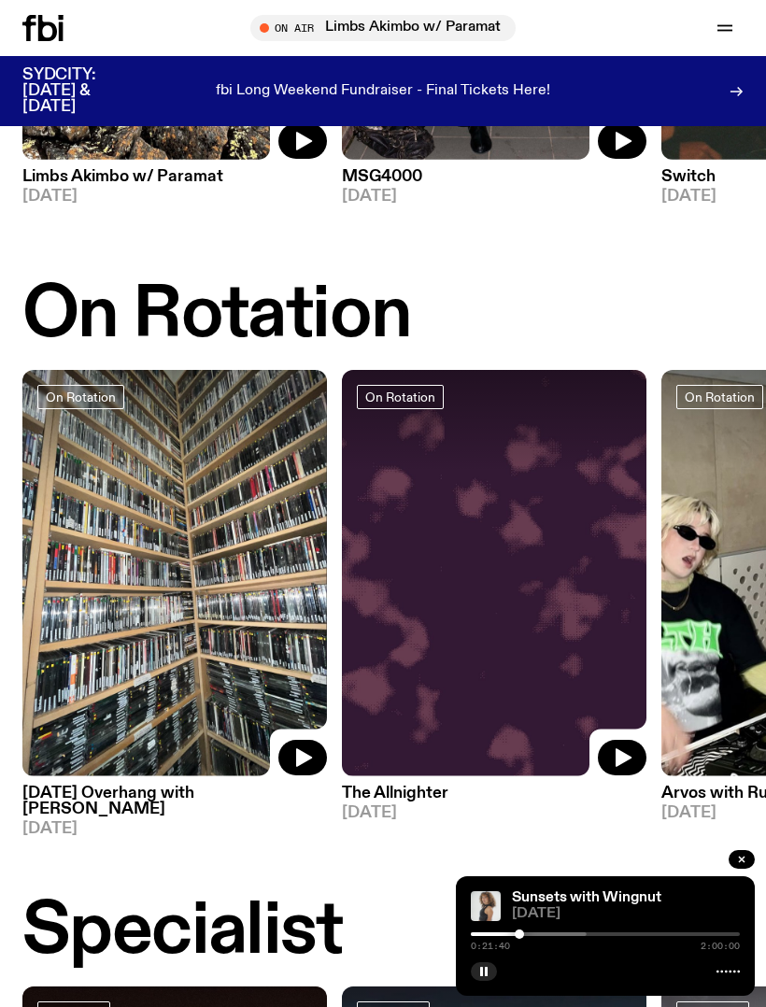
click at [151, 598] on img at bounding box center [174, 573] width 305 height 407
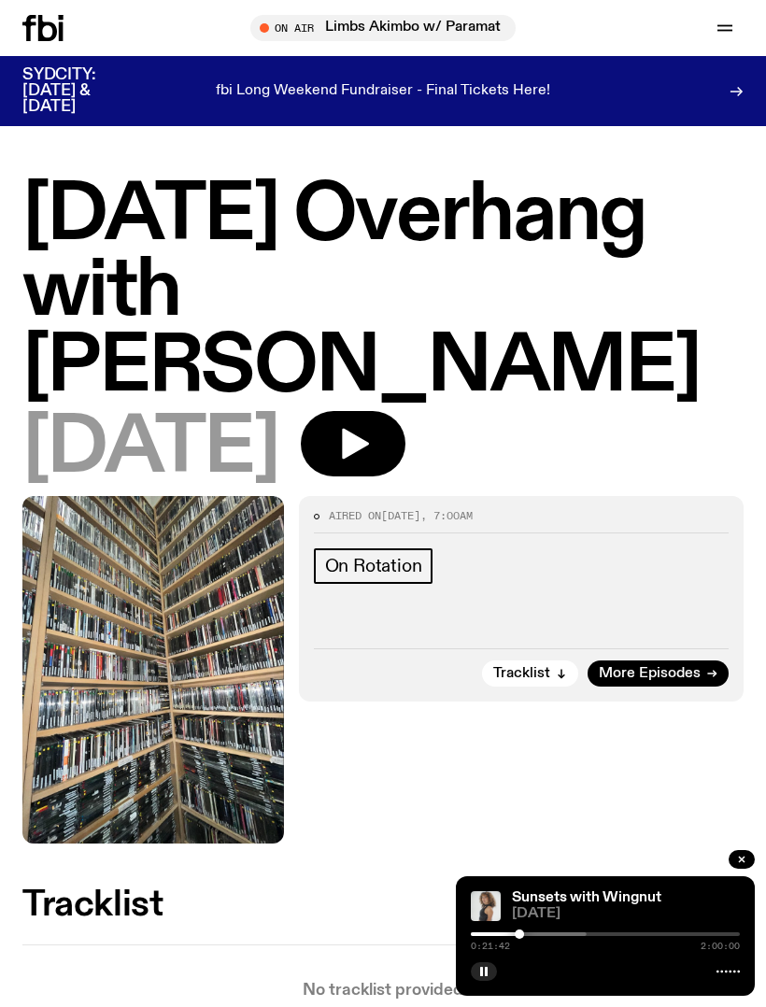
click at [369, 450] on icon "button" at bounding box center [355, 444] width 27 height 31
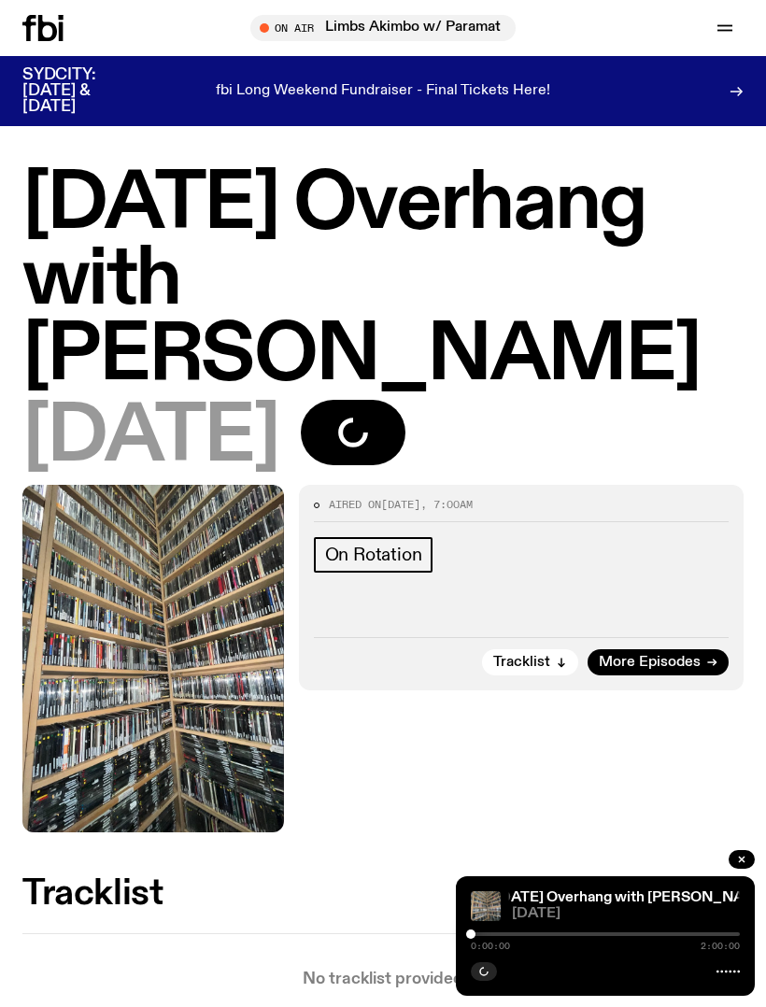
scroll to position [10, 0]
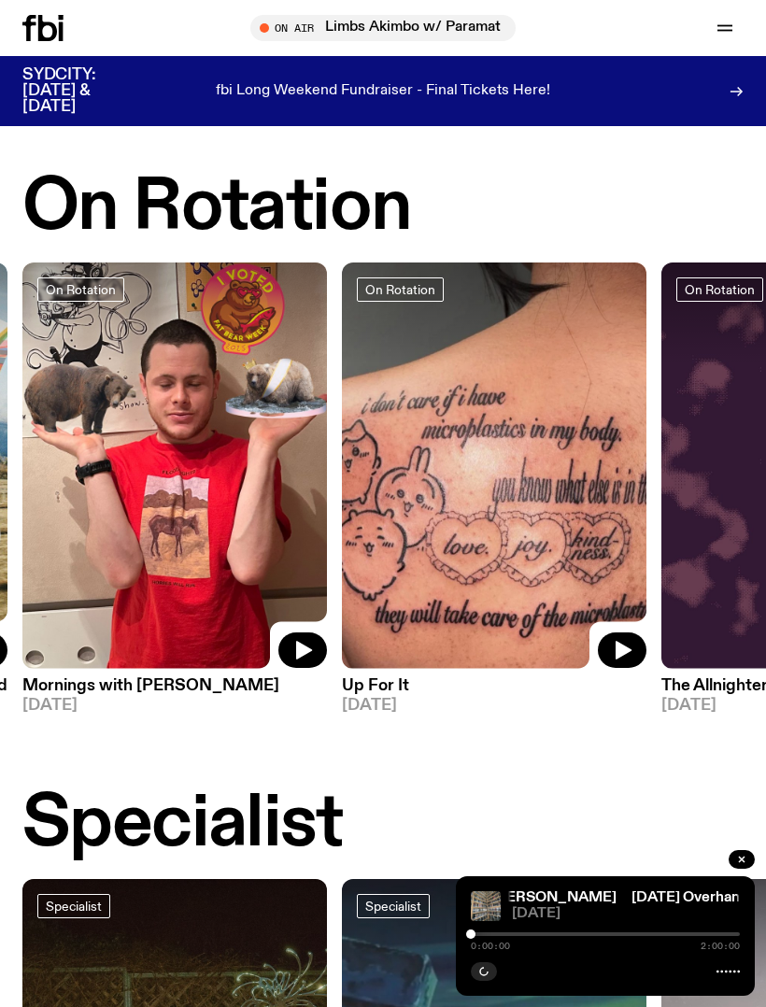
scroll to position [615, 0]
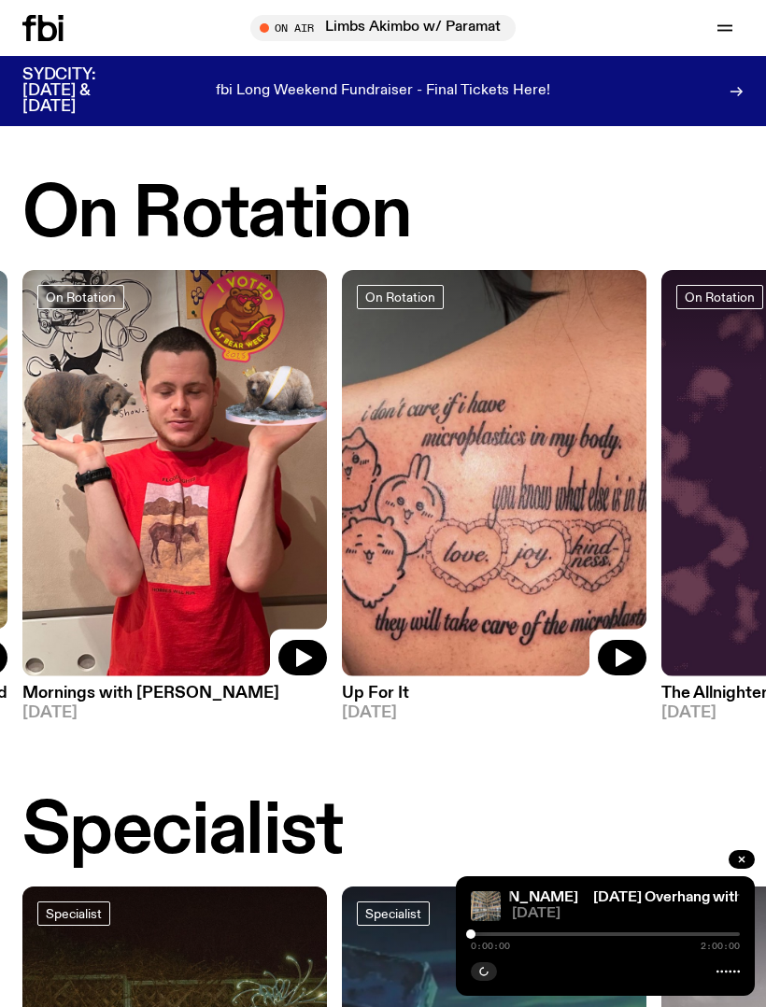
click at [555, 509] on img at bounding box center [494, 473] width 305 height 407
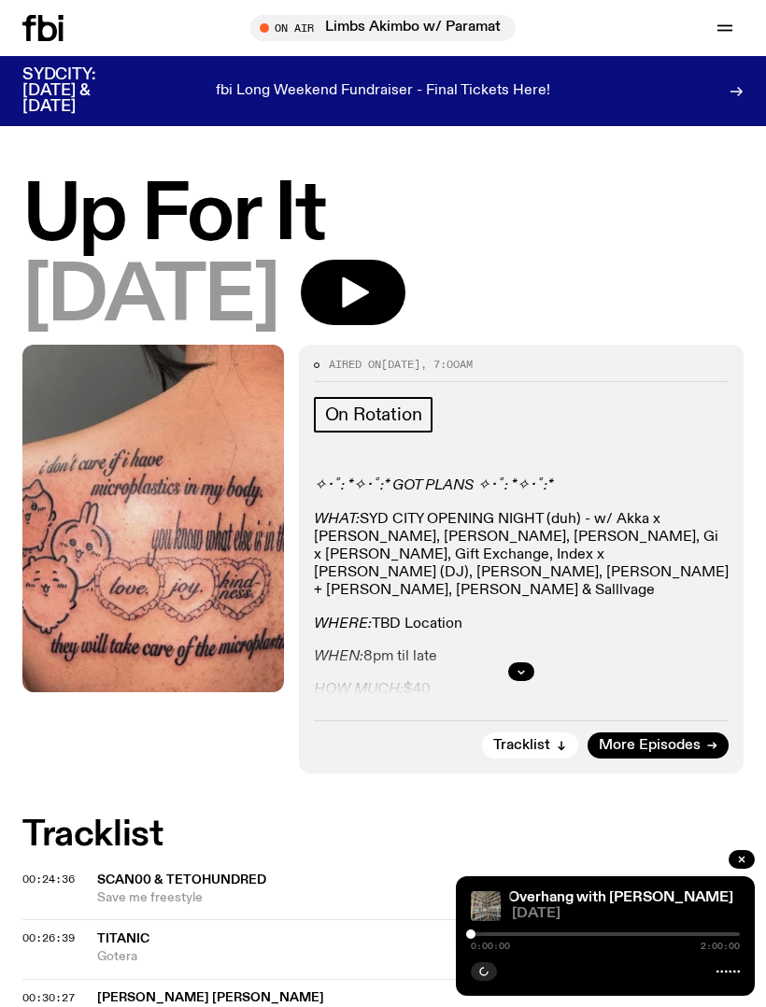
click at [369, 293] on icon "button" at bounding box center [355, 293] width 27 height 31
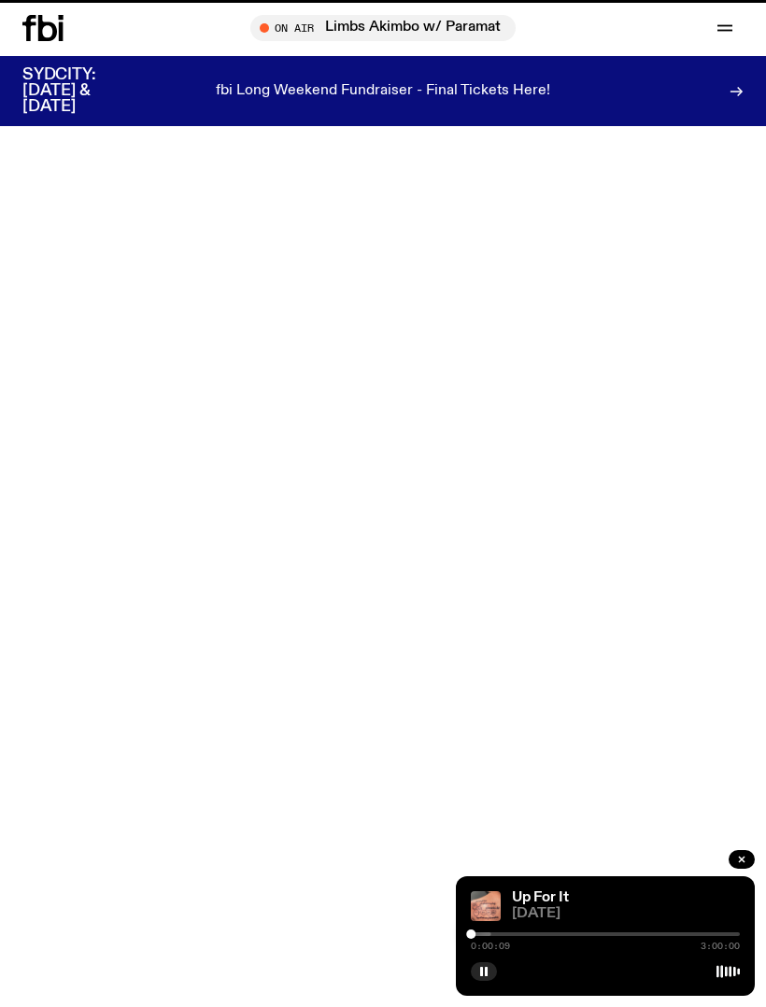
scroll to position [615, 0]
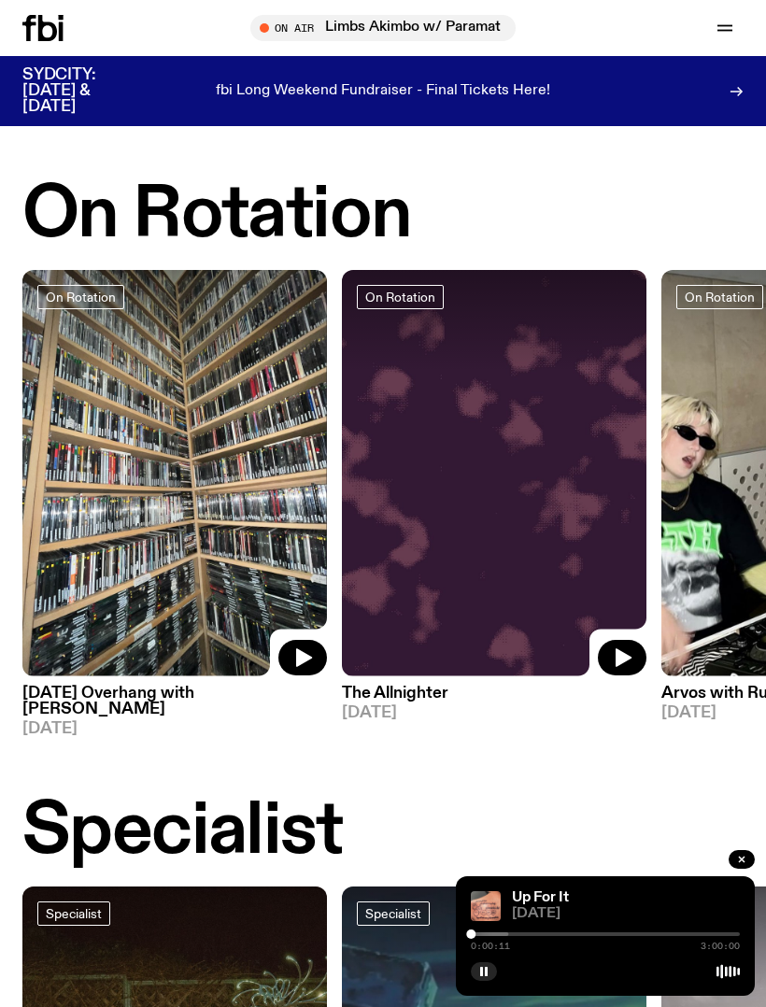
click at [150, 528] on img at bounding box center [174, 473] width 305 height 407
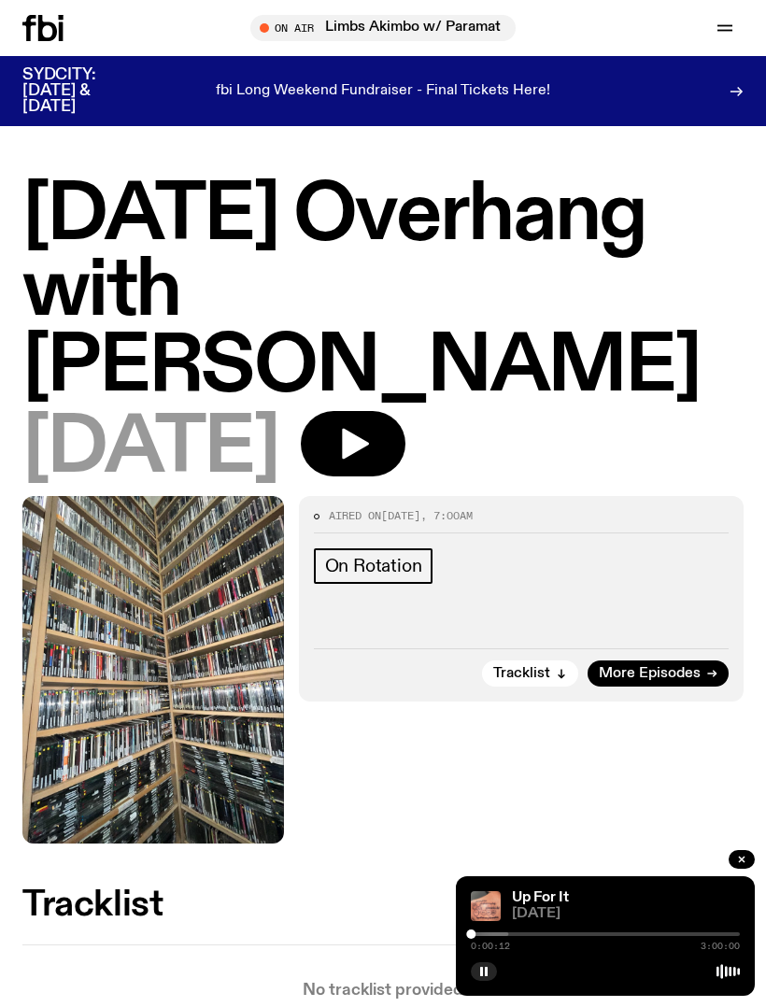
click at [369, 443] on icon "button" at bounding box center [355, 444] width 27 height 31
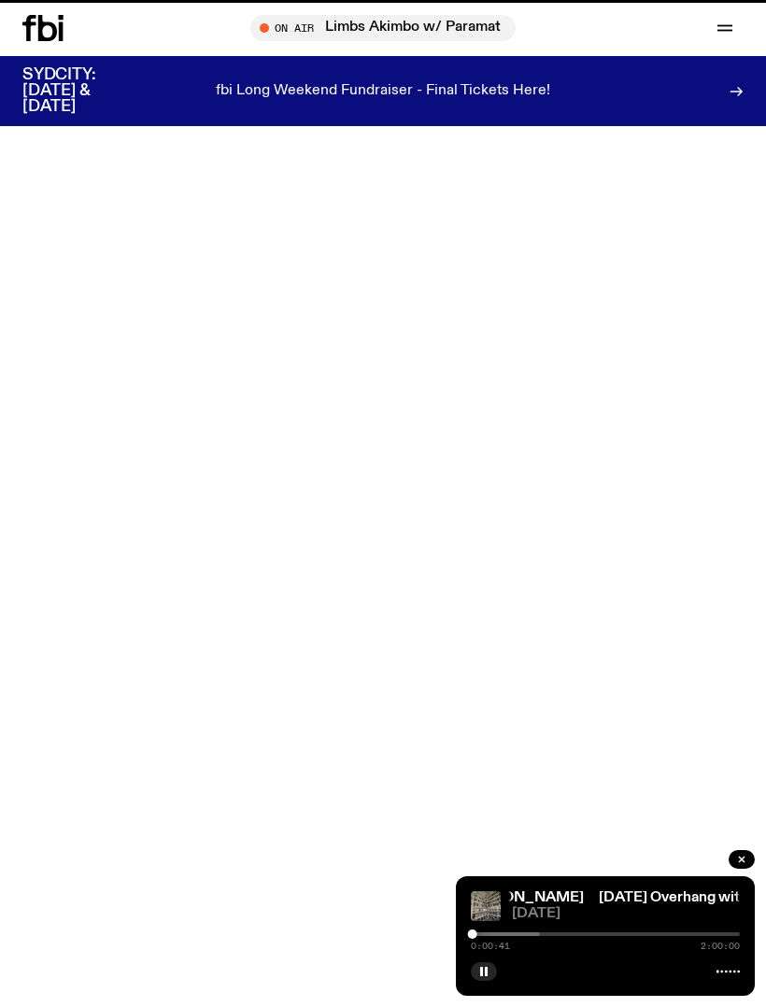
scroll to position [615, 0]
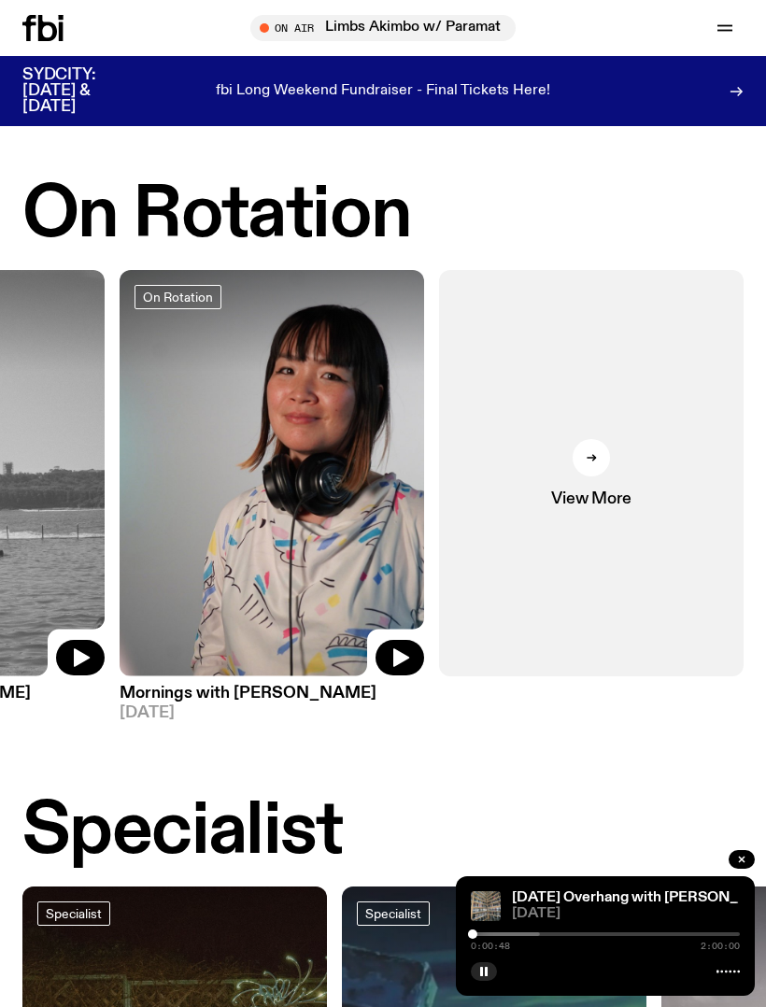
click at [599, 470] on link "View More" at bounding box center [591, 473] width 305 height 407
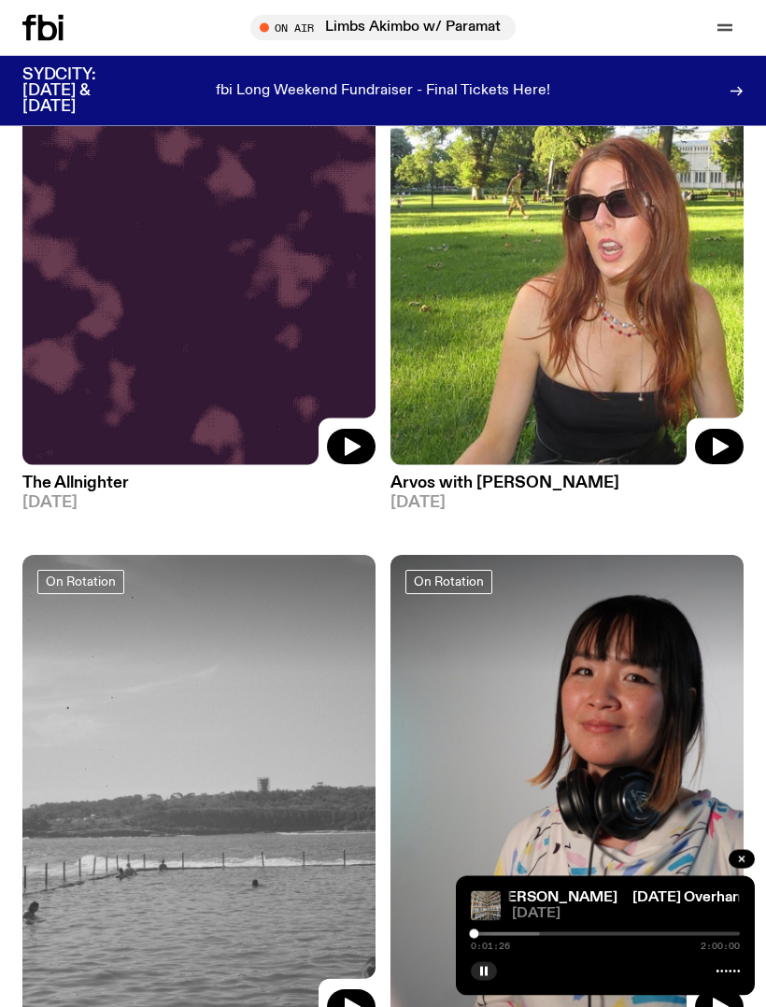
scroll to position [1980, 0]
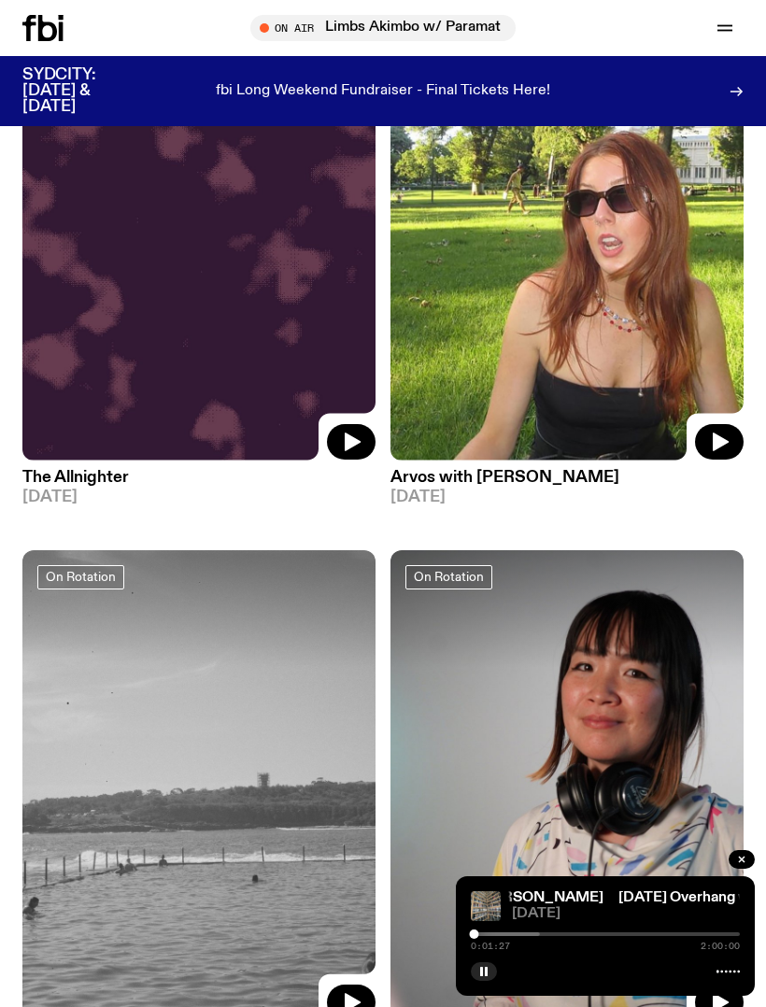
click at [710, 426] on button "button" at bounding box center [719, 442] width 49 height 36
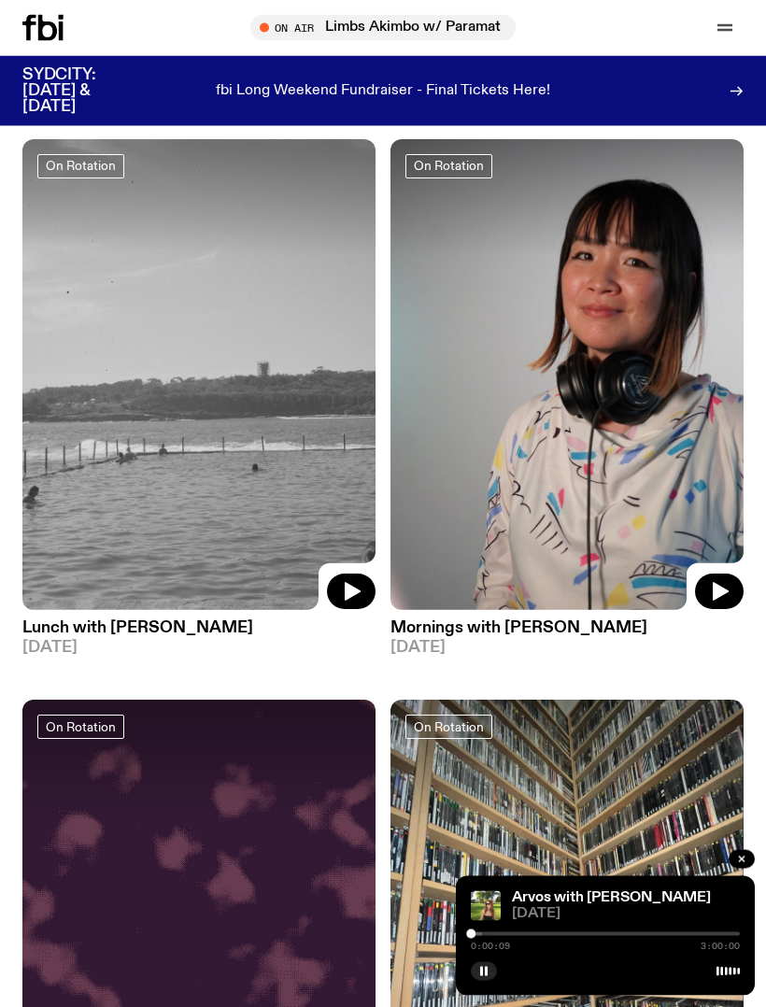
scroll to position [2373, 0]
